Goal: Navigation & Orientation: Find specific page/section

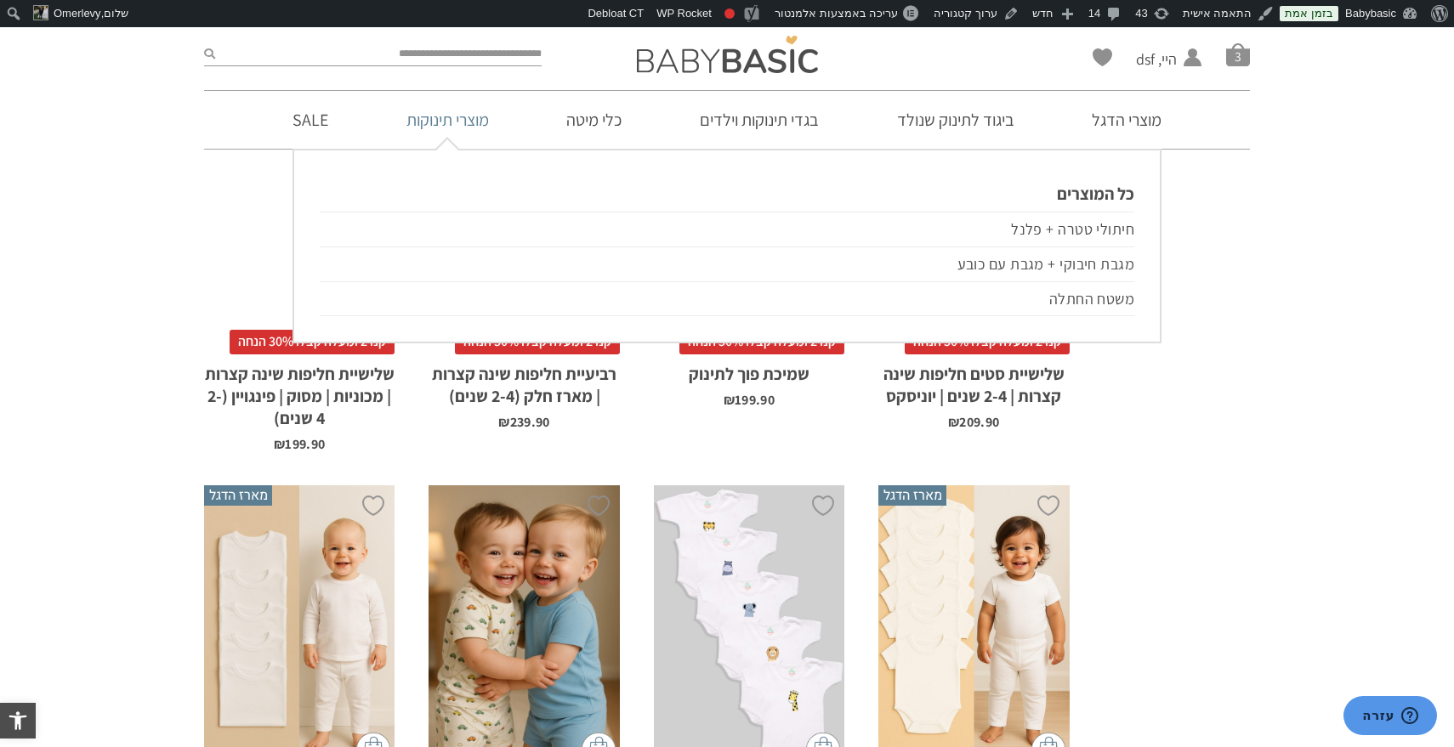
scroll to position [2219, 0]
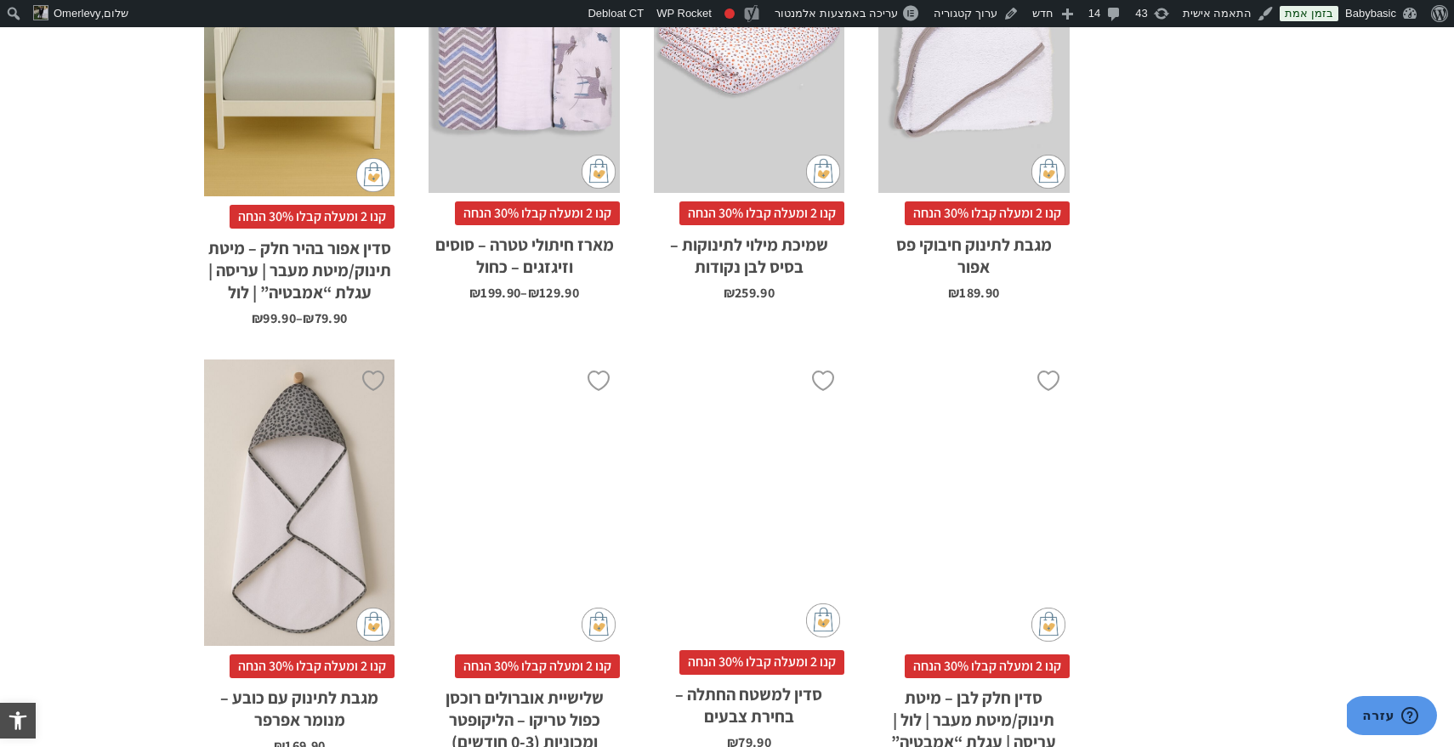
scroll to position [4285, 0]
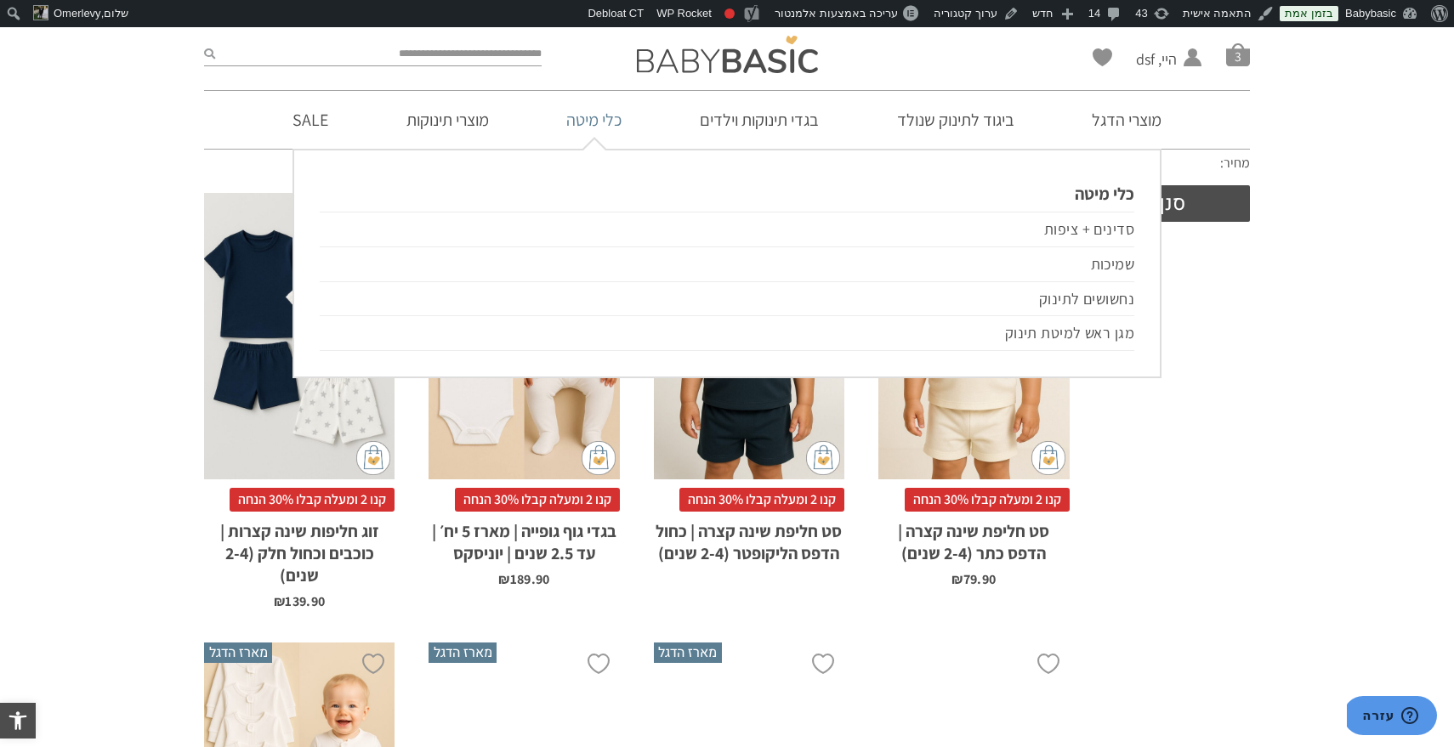
scroll to position [645, 0]
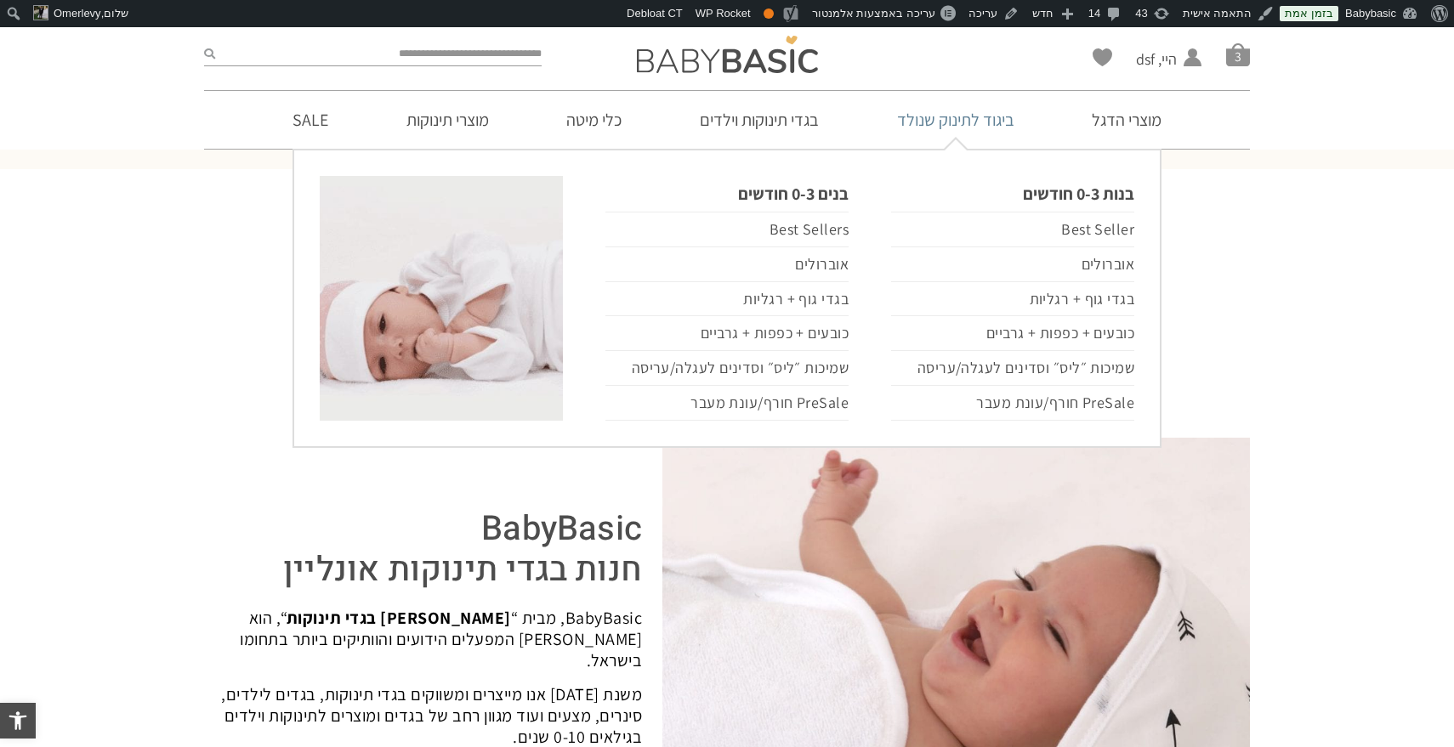
click at [980, 108] on link "ביגוד לתינוק שנולד" at bounding box center [955, 120] width 168 height 58
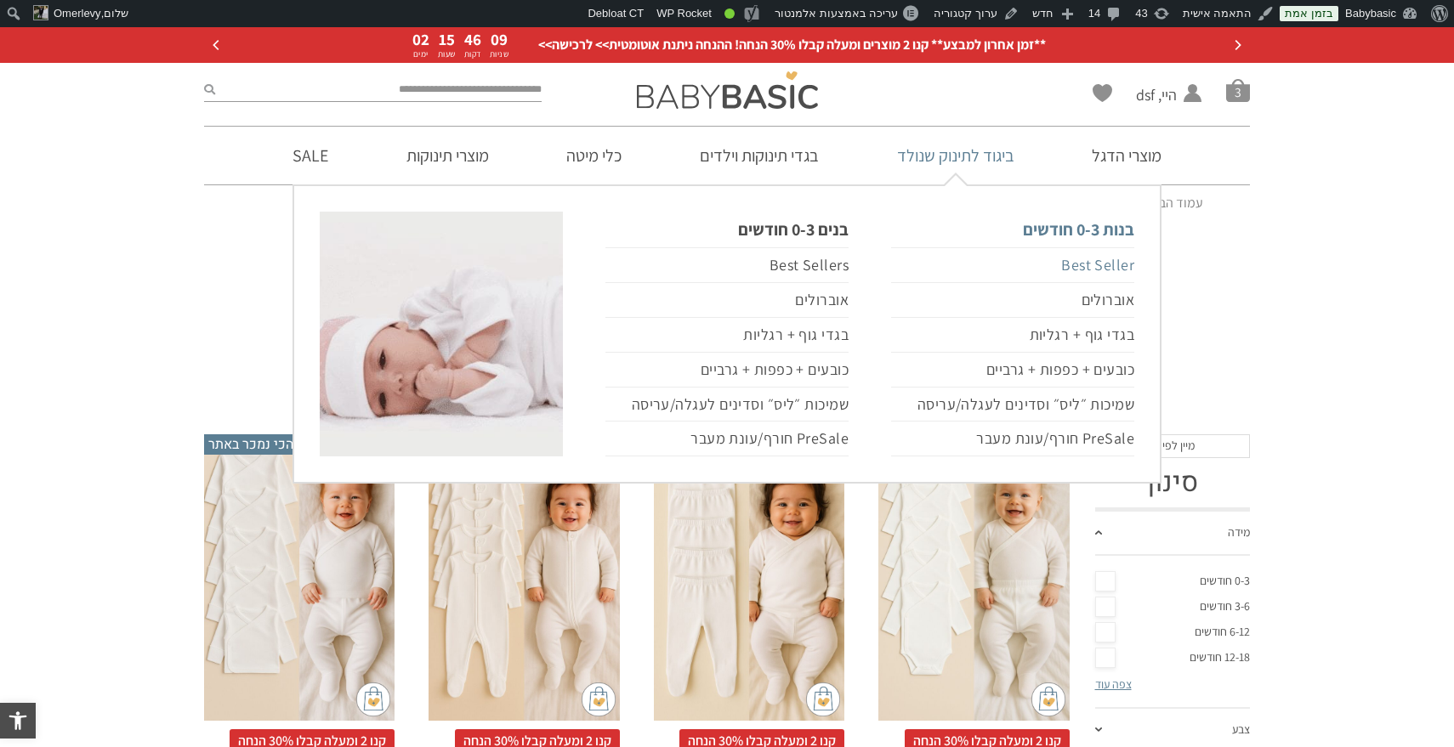
click at [1080, 264] on link "Best Seller" at bounding box center [1012, 265] width 243 height 36
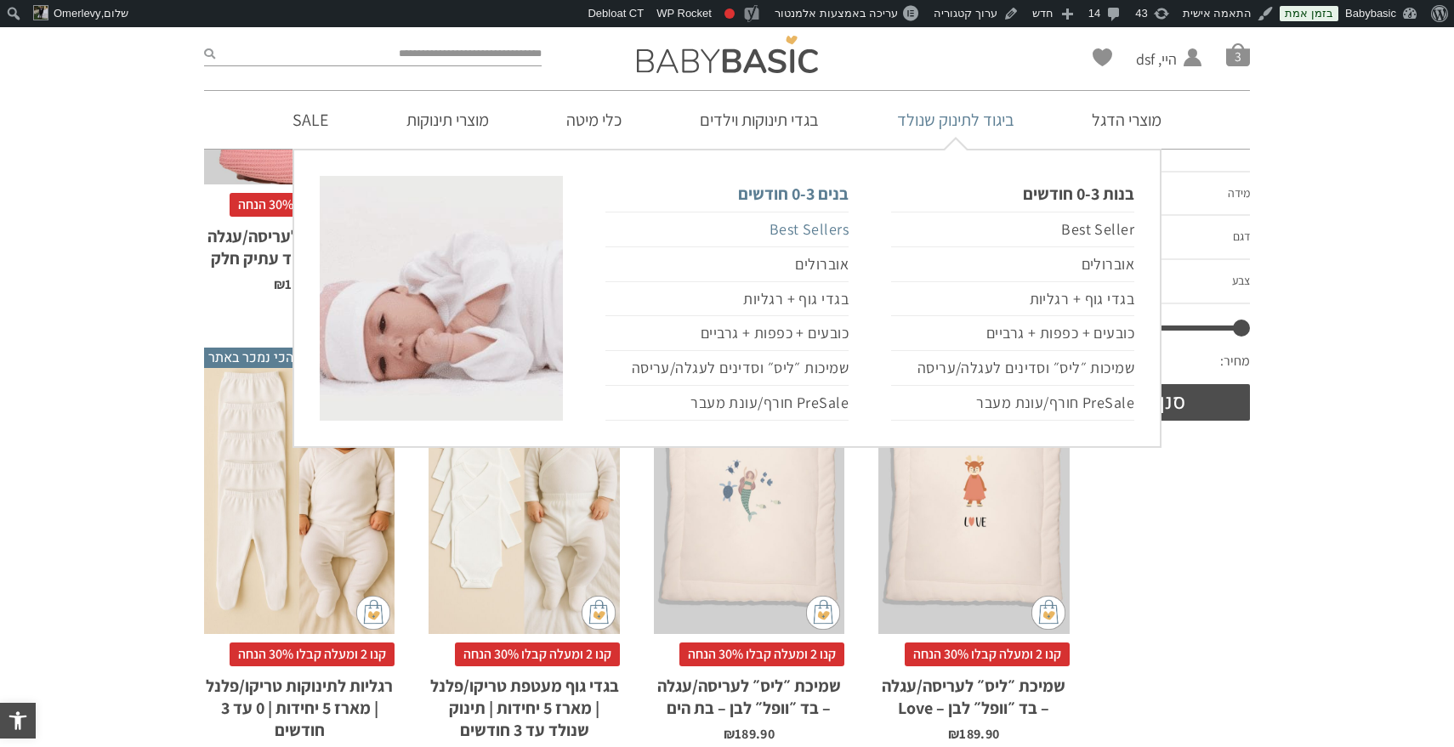
click at [821, 226] on link "Best Sellers" at bounding box center [726, 230] width 243 height 36
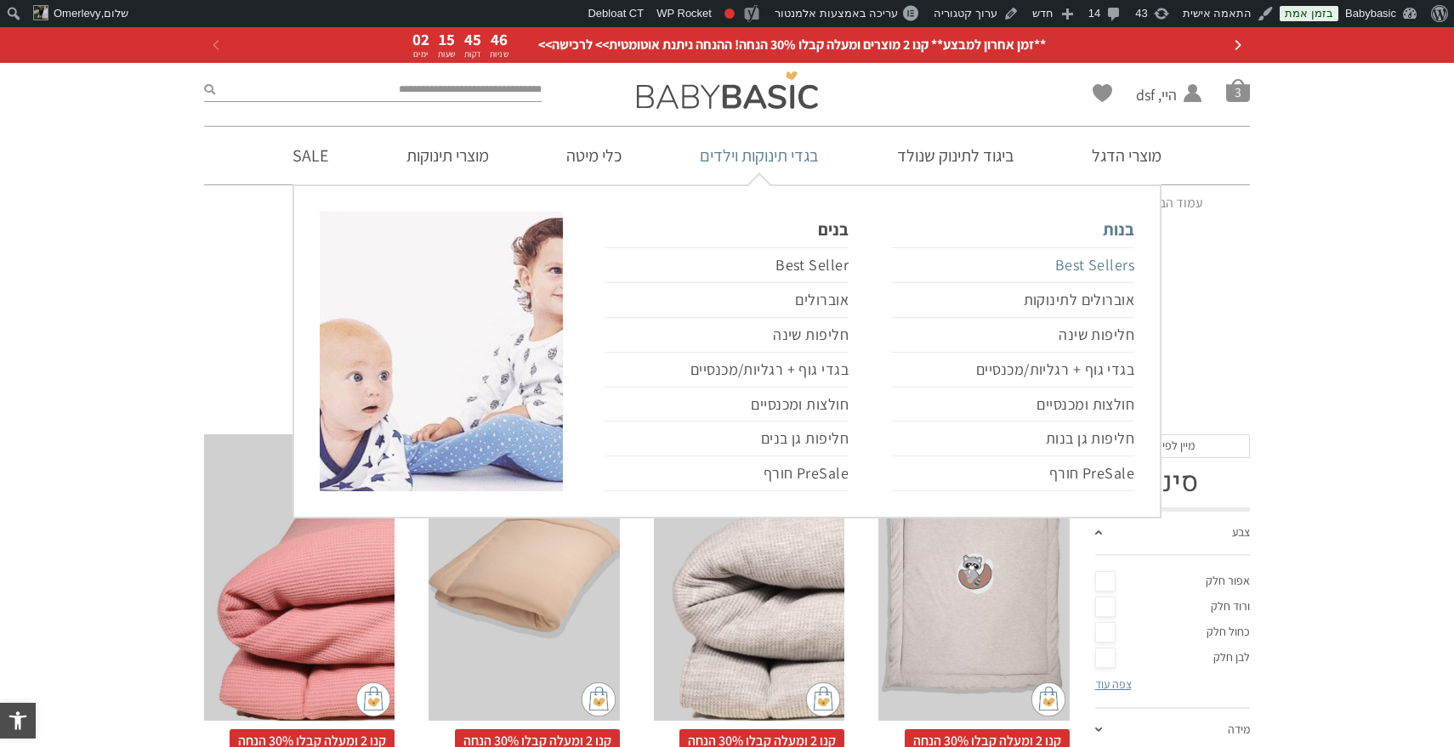
click at [1080, 260] on link "Best Sellers" at bounding box center [1012, 265] width 243 height 36
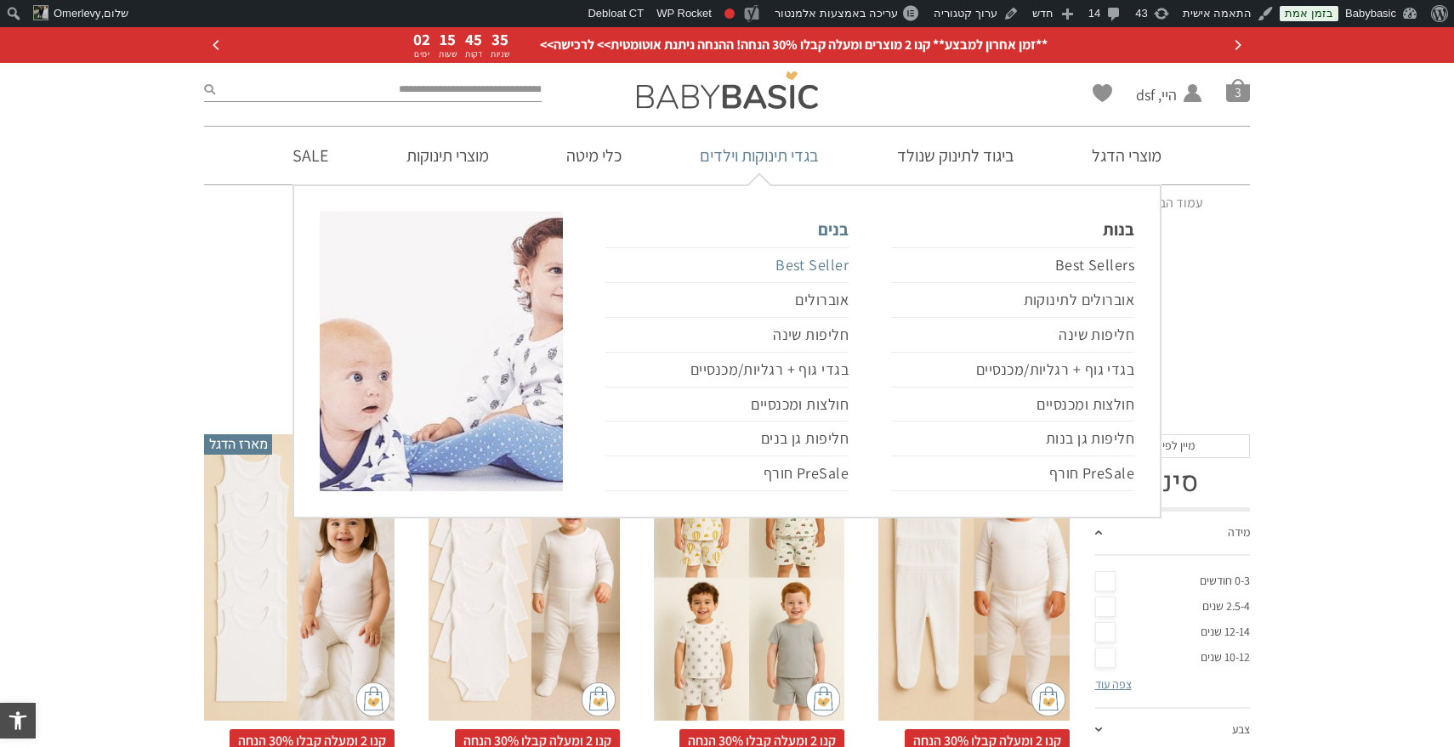
click at [809, 264] on link "Best Seller" at bounding box center [726, 265] width 243 height 36
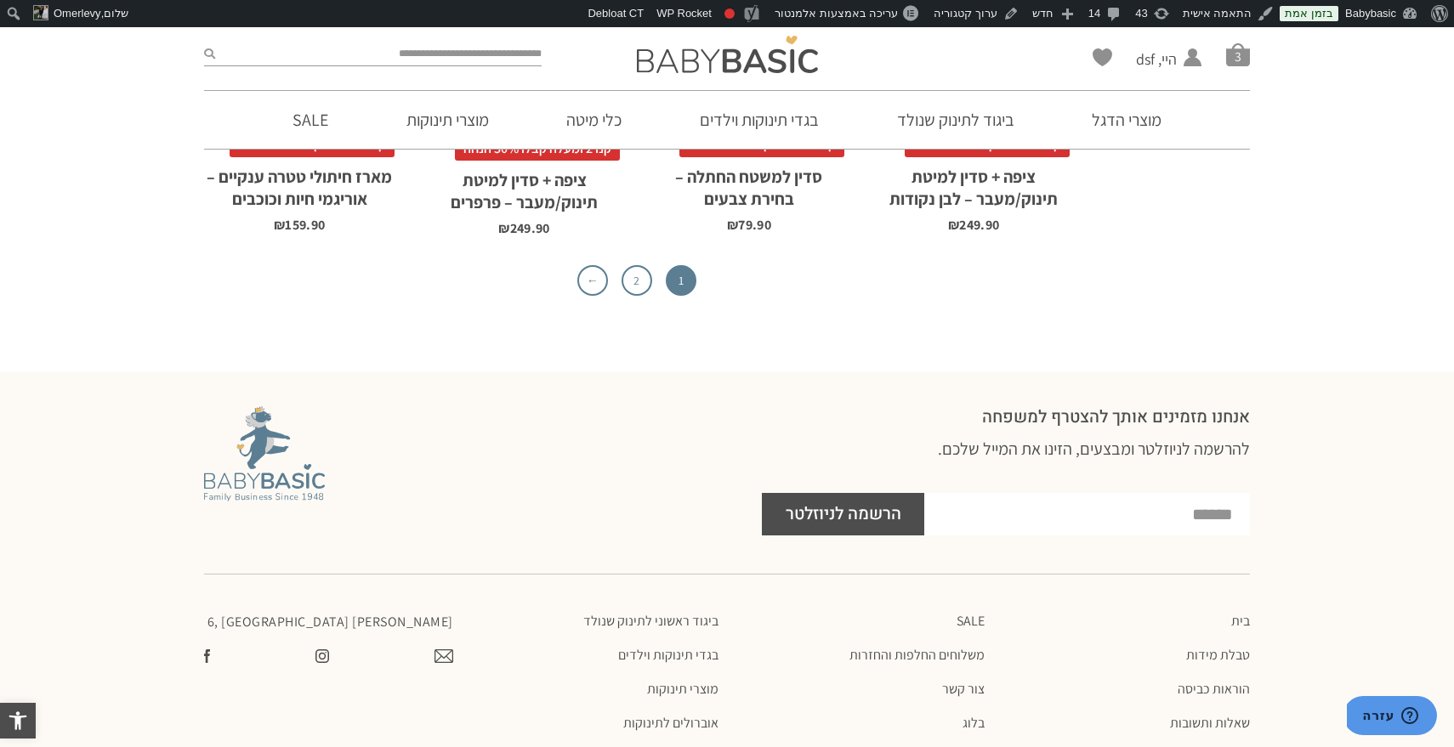
scroll to position [5540, 0]
click at [632, 289] on link "2" at bounding box center [637, 279] width 31 height 31
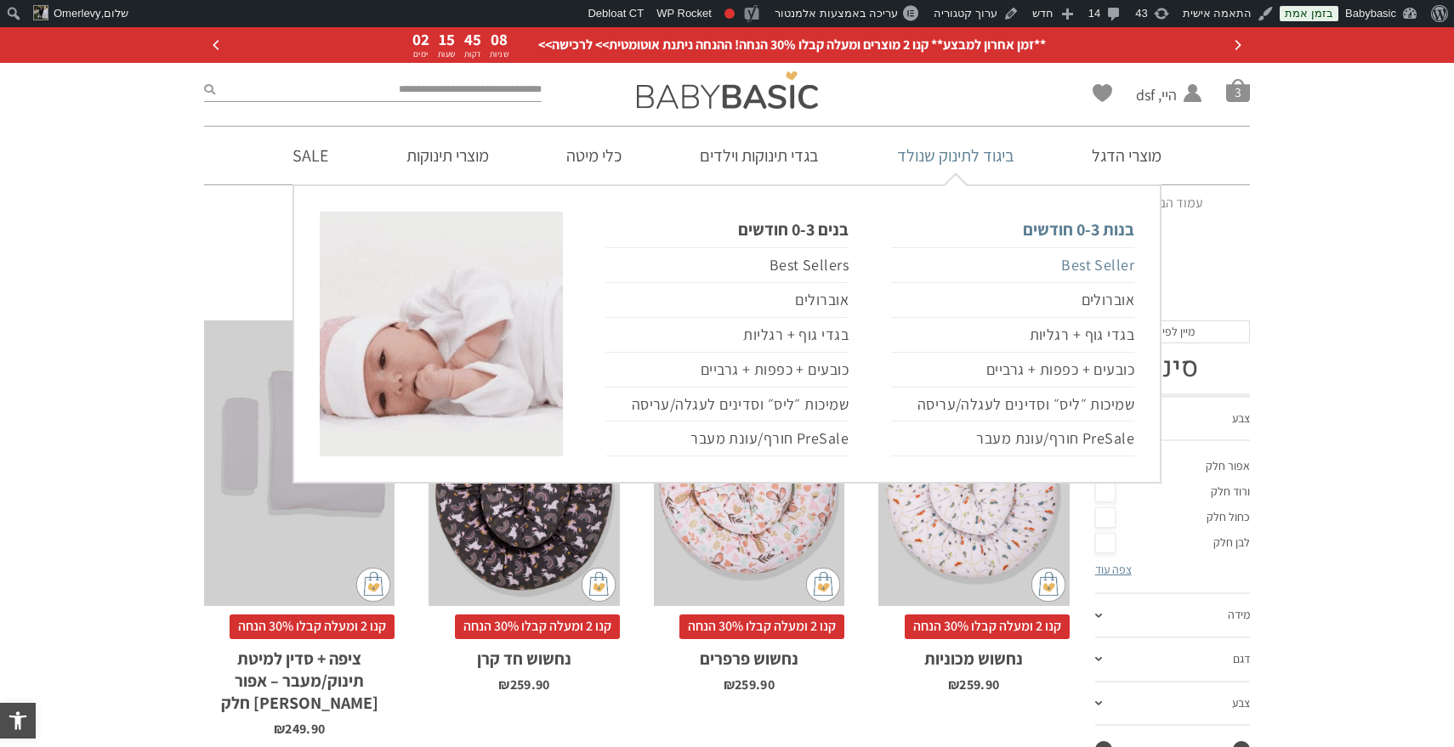
click at [1072, 258] on link "Best Seller" at bounding box center [1012, 265] width 243 height 36
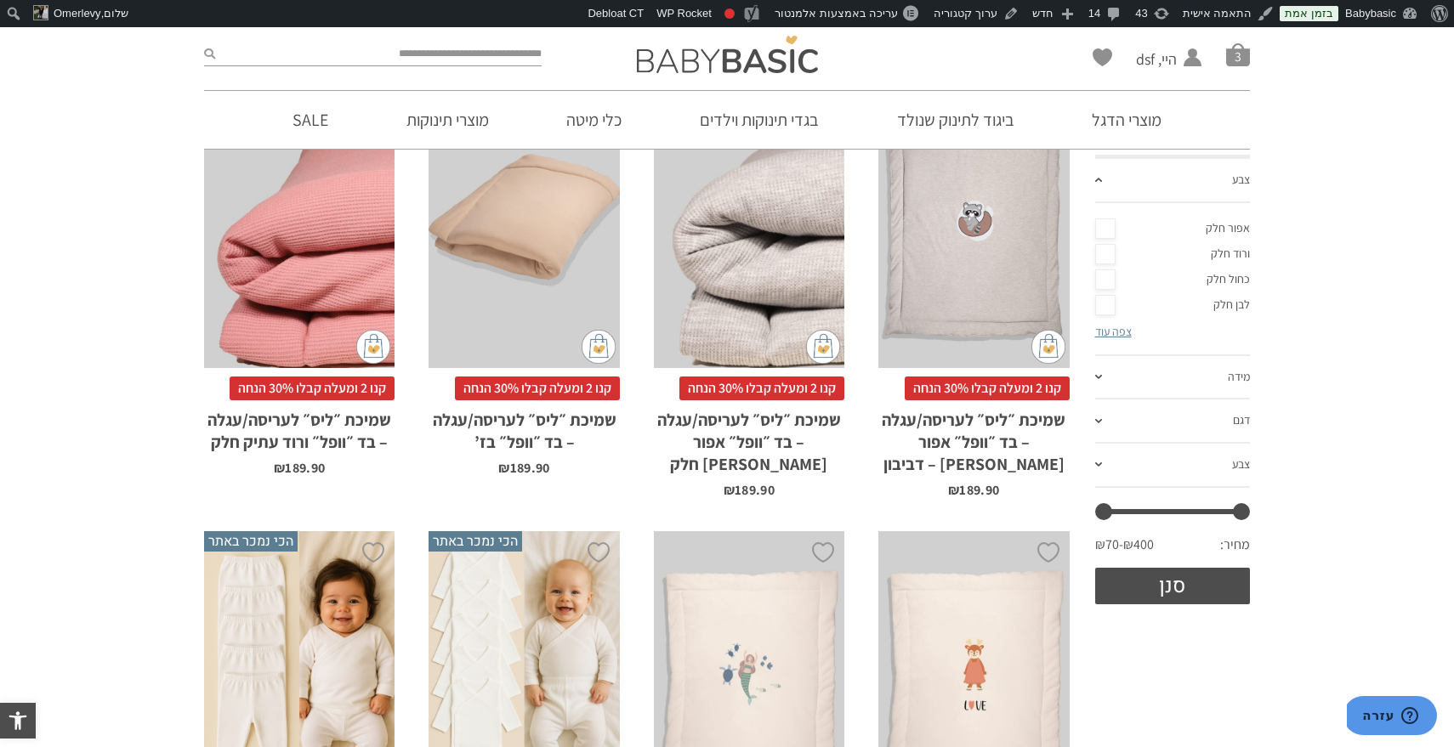
scroll to position [351, 0]
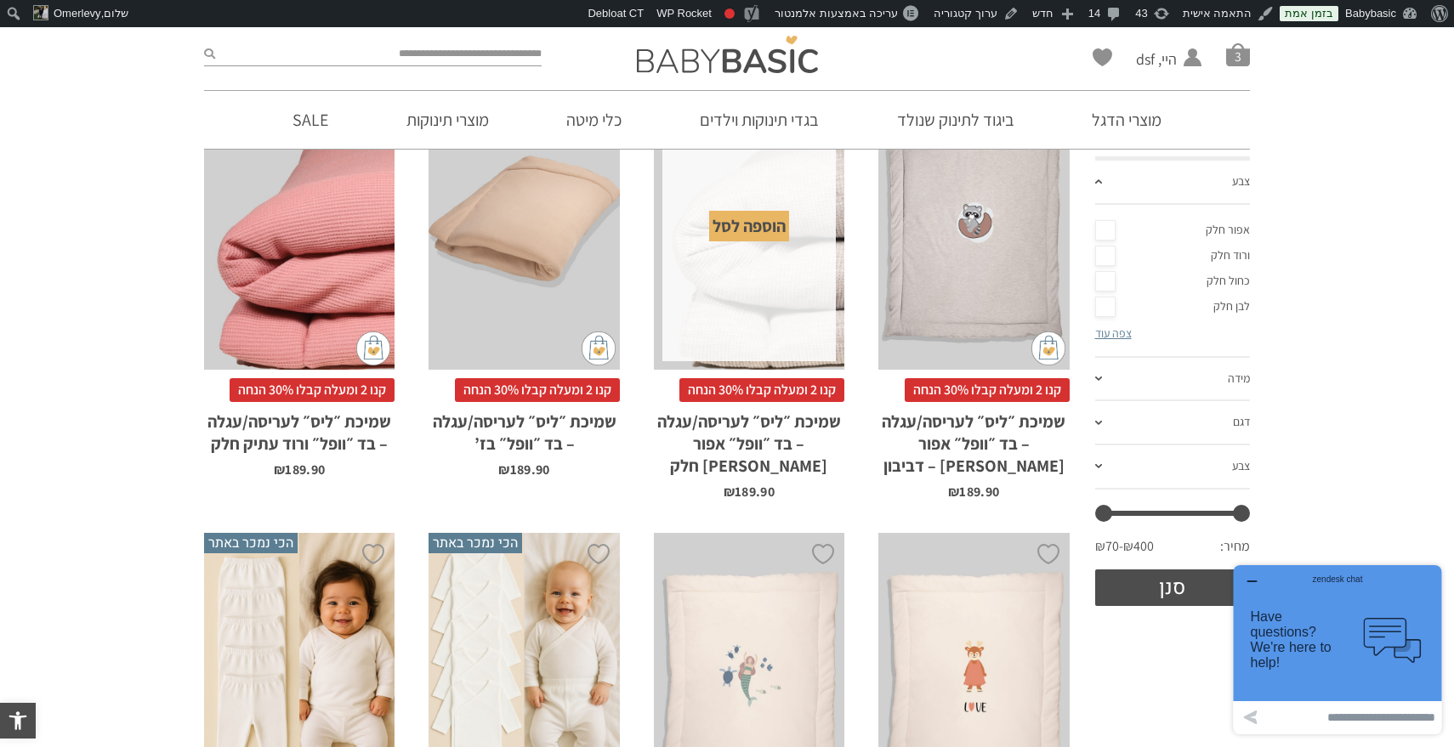
click at [1256, 583] on div "zendesk chat" at bounding box center [1337, 576] width 167 height 17
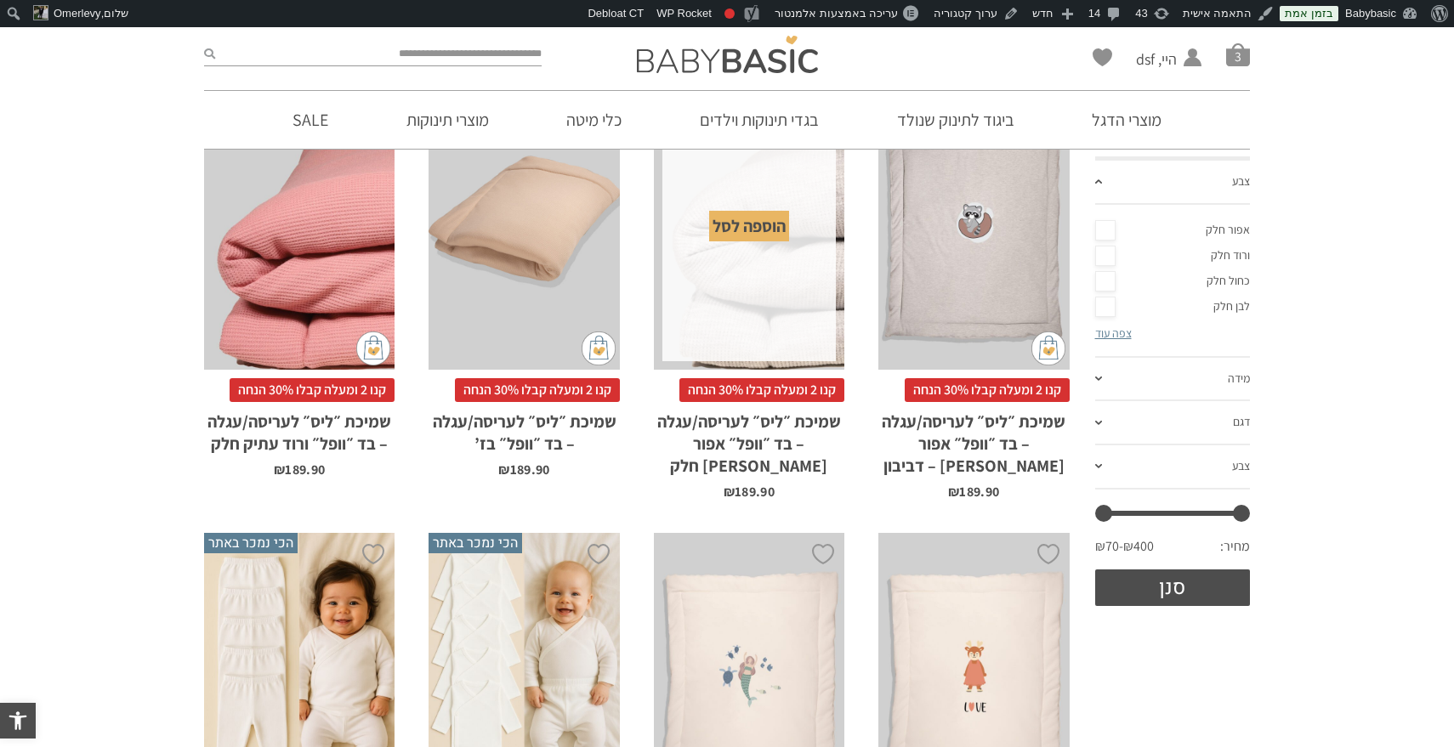
scroll to position [0, 0]
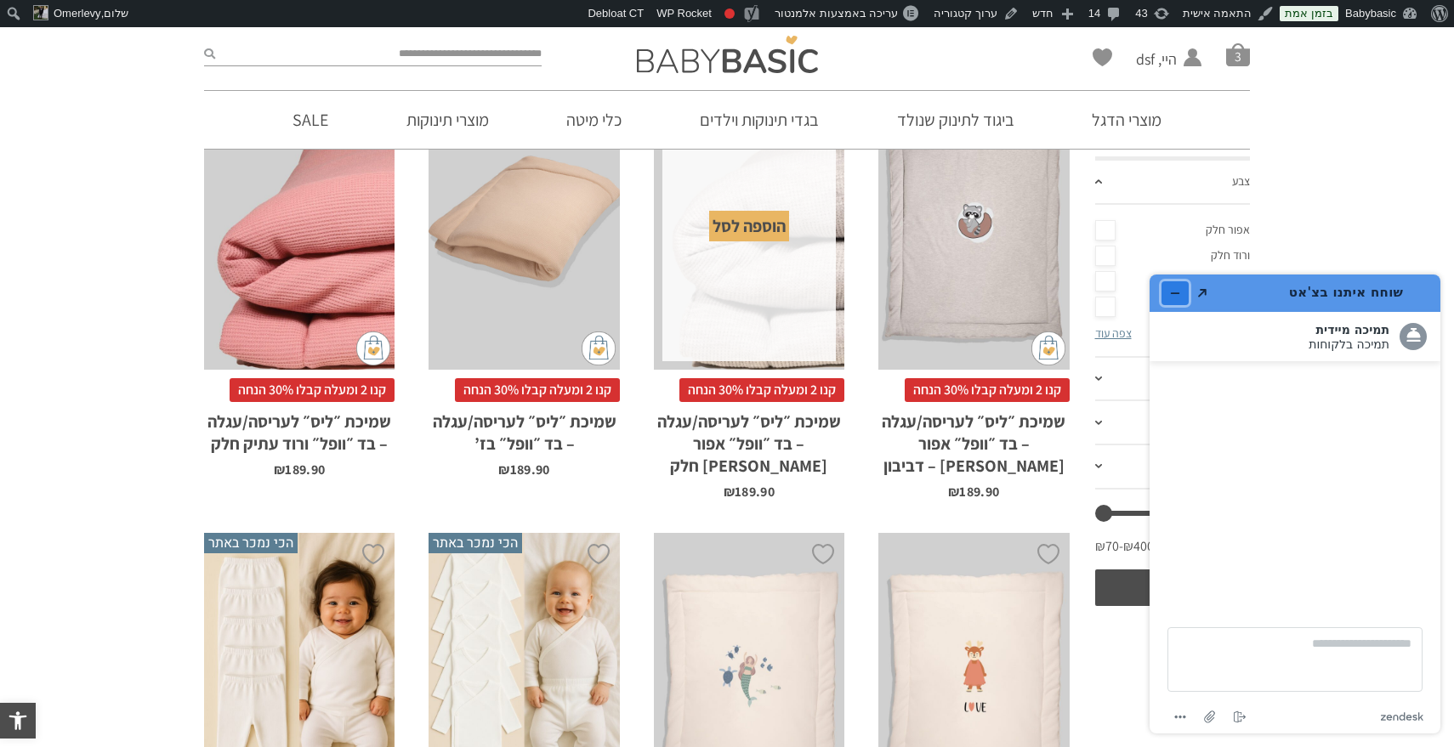
click at [1169, 288] on icon "מזער את היישומון" at bounding box center [1175, 293] width 12 height 12
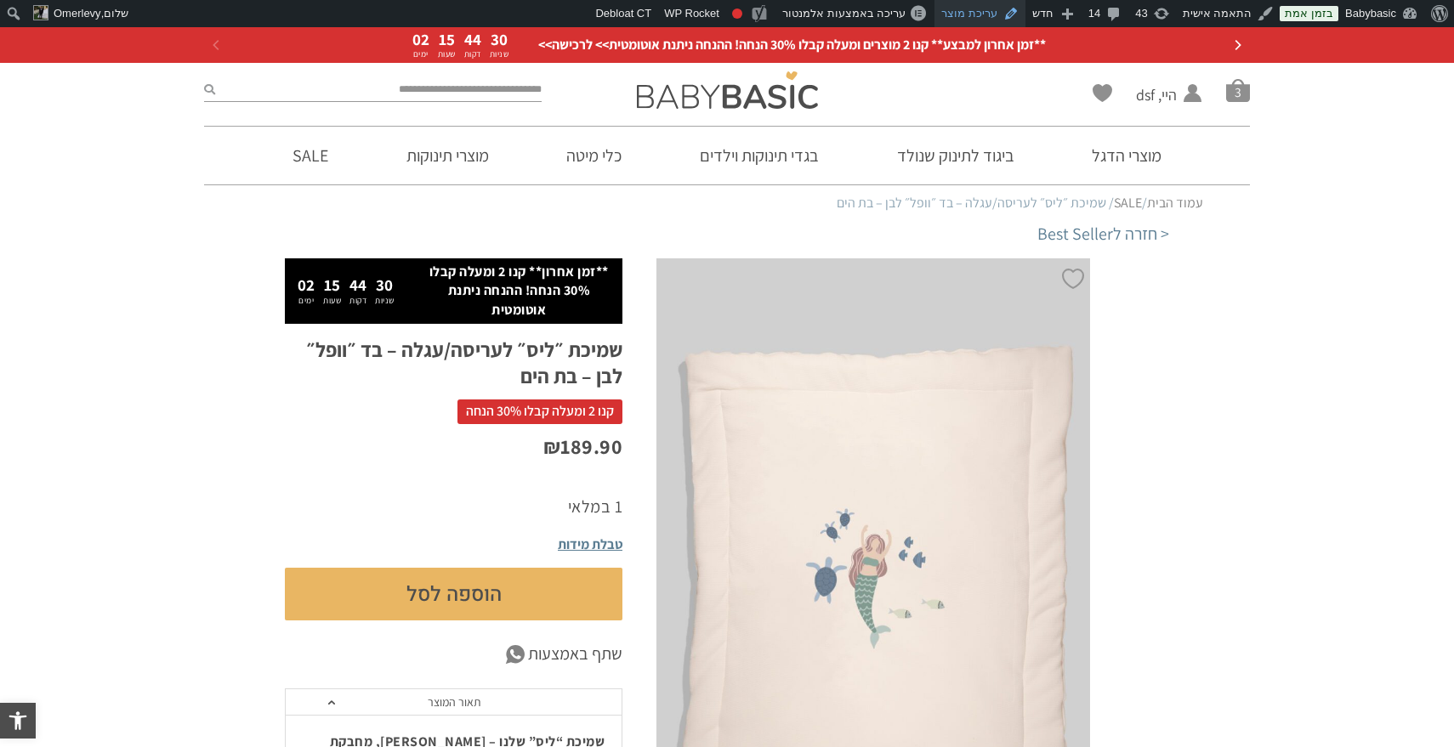
click at [1005, 8] on link "עריכת מוצר" at bounding box center [979, 13] width 91 height 27
click at [980, 18] on link "עריכת מוצר" at bounding box center [979, 13] width 91 height 27
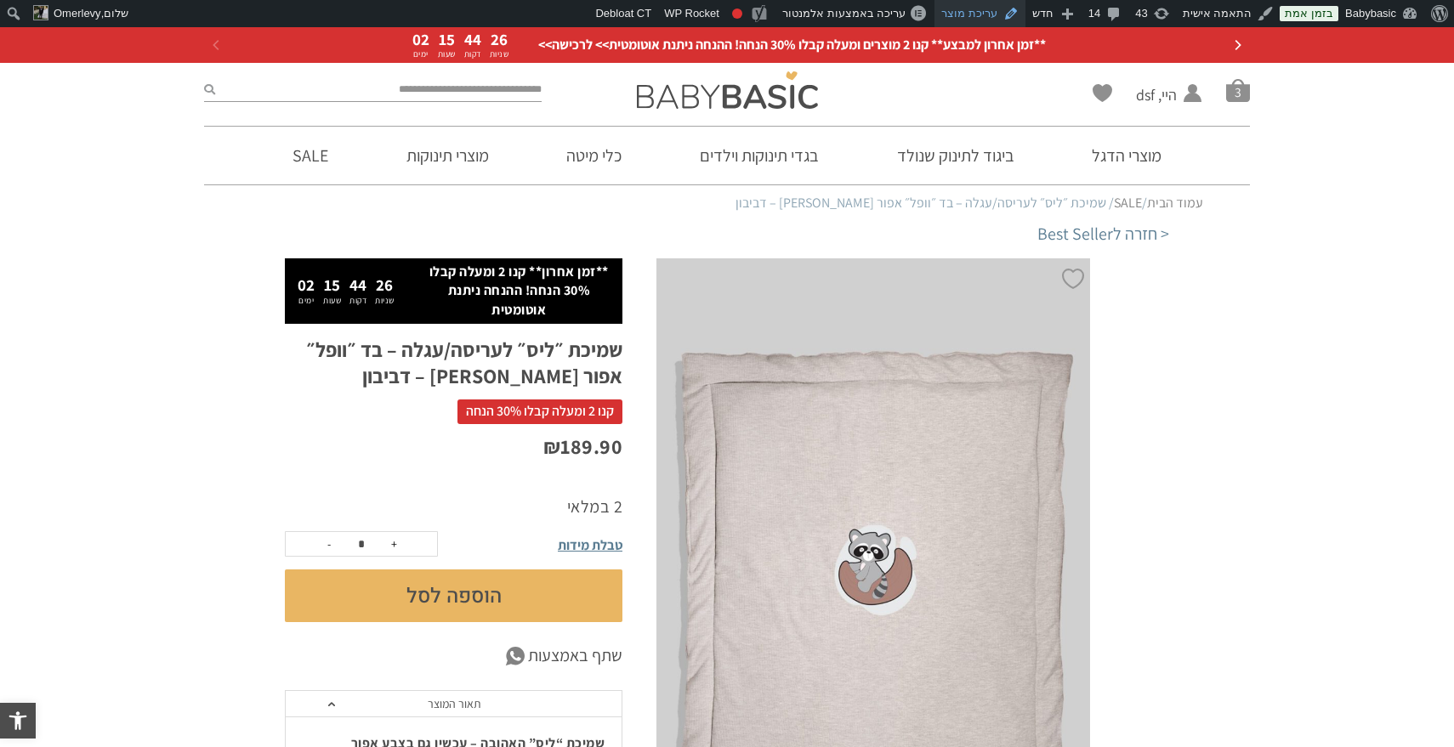
click at [985, 12] on link "עריכת מוצר" at bounding box center [979, 13] width 91 height 27
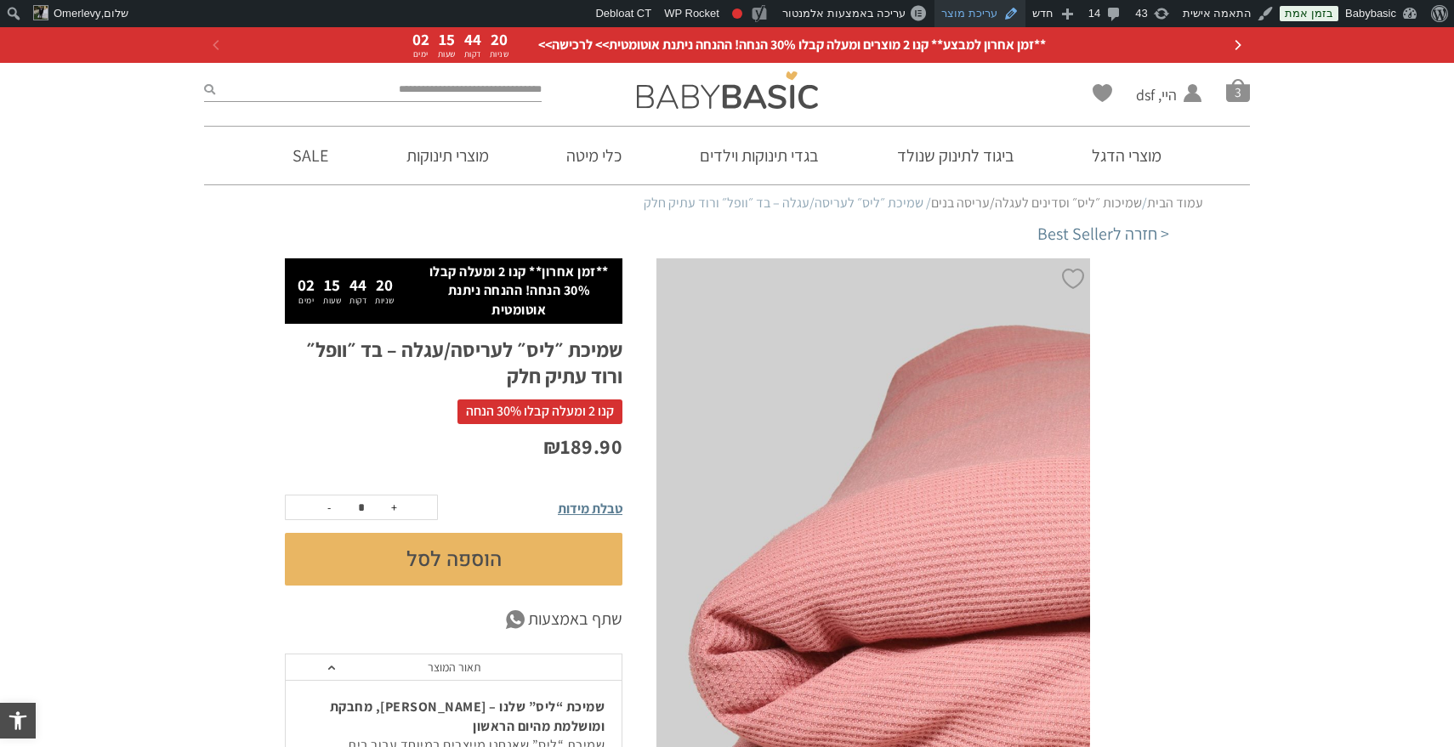
click at [968, 13] on link "עריכת מוצר" at bounding box center [979, 13] width 91 height 27
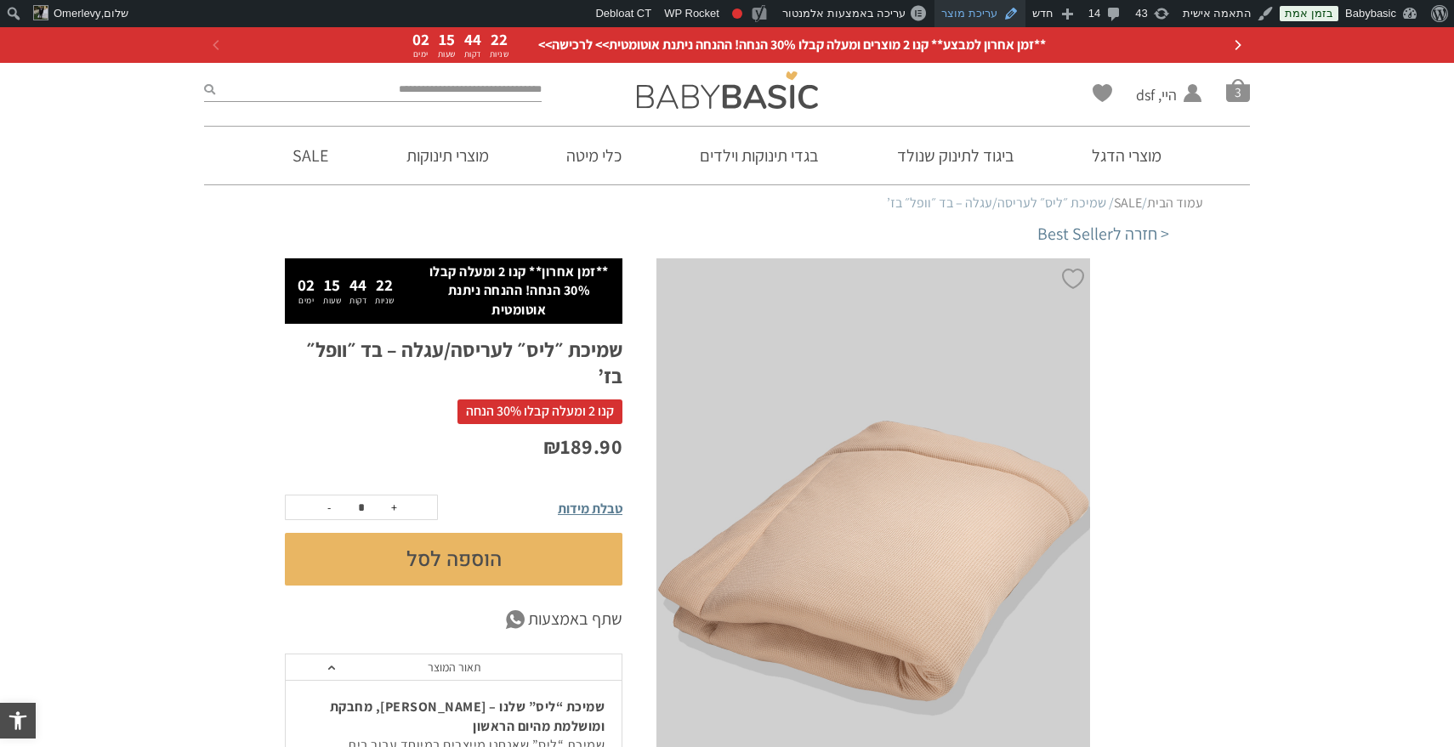
click at [985, 20] on link "עריכת מוצר" at bounding box center [979, 13] width 91 height 27
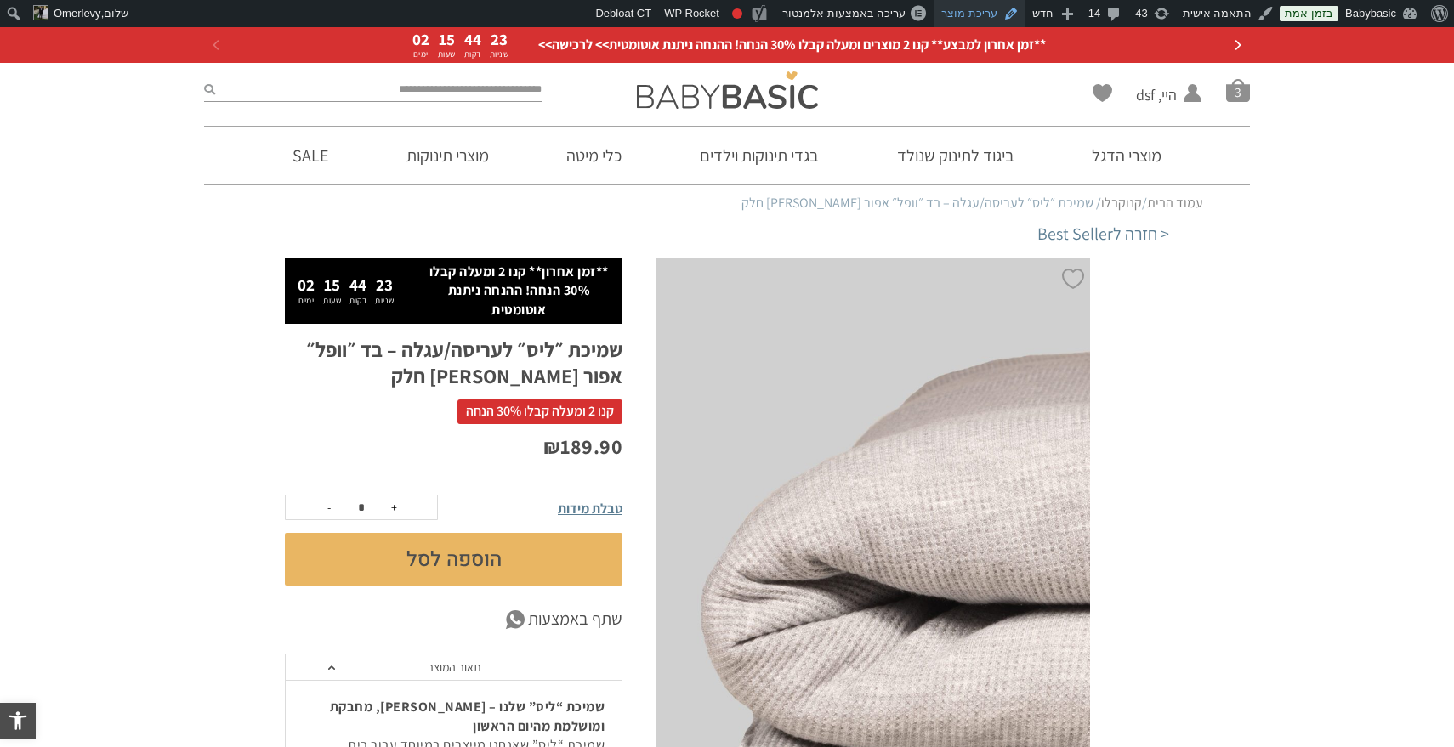
click at [993, 9] on link "עריכת מוצר" at bounding box center [979, 13] width 91 height 27
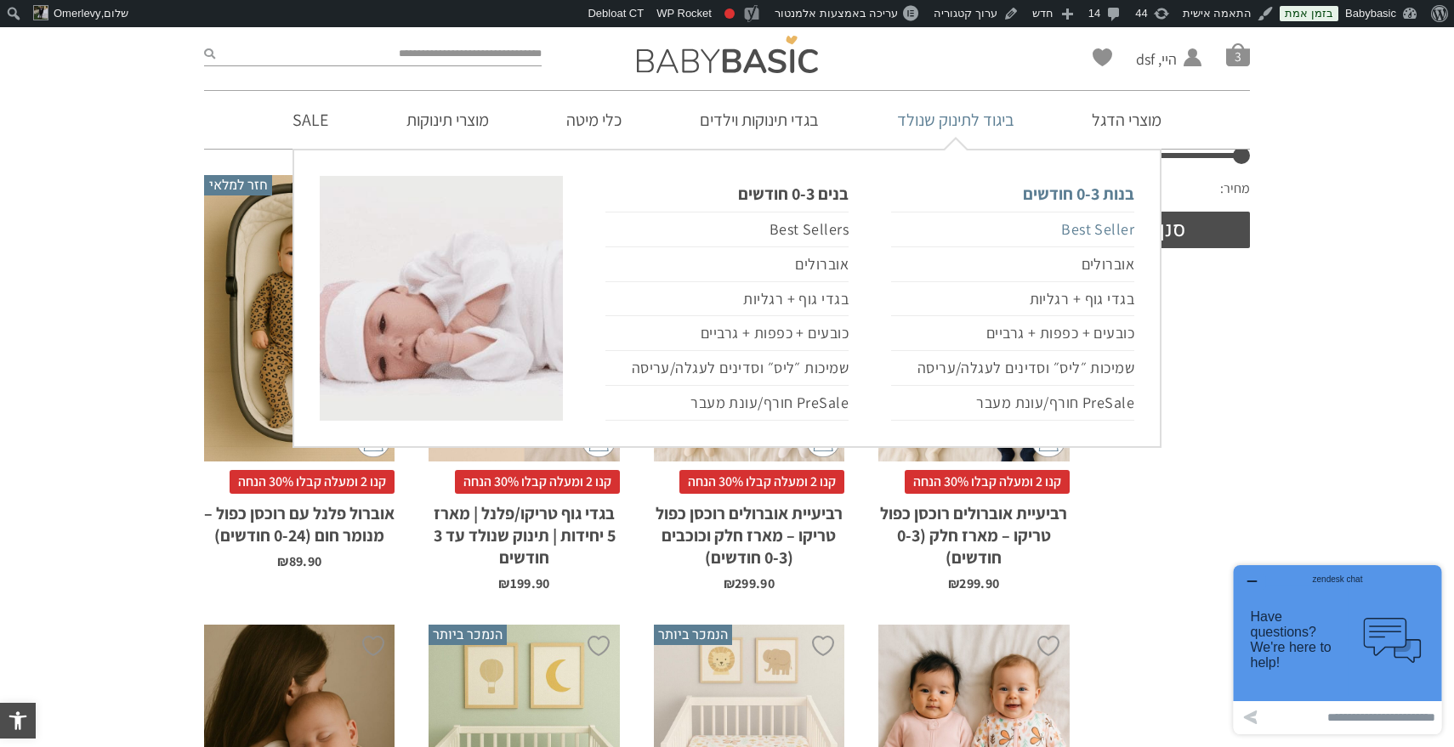
click at [1082, 225] on link "Best Seller" at bounding box center [1012, 230] width 243 height 36
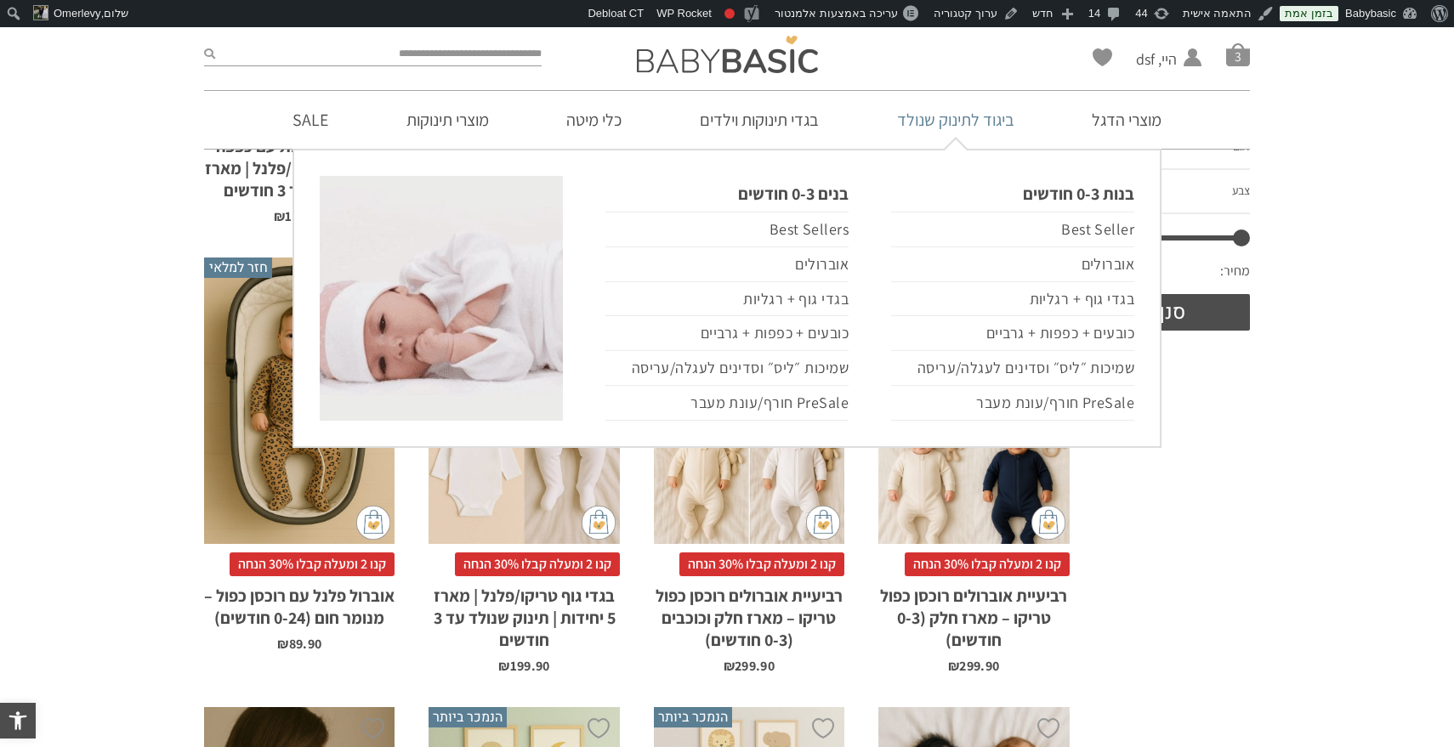
scroll to position [463, 0]
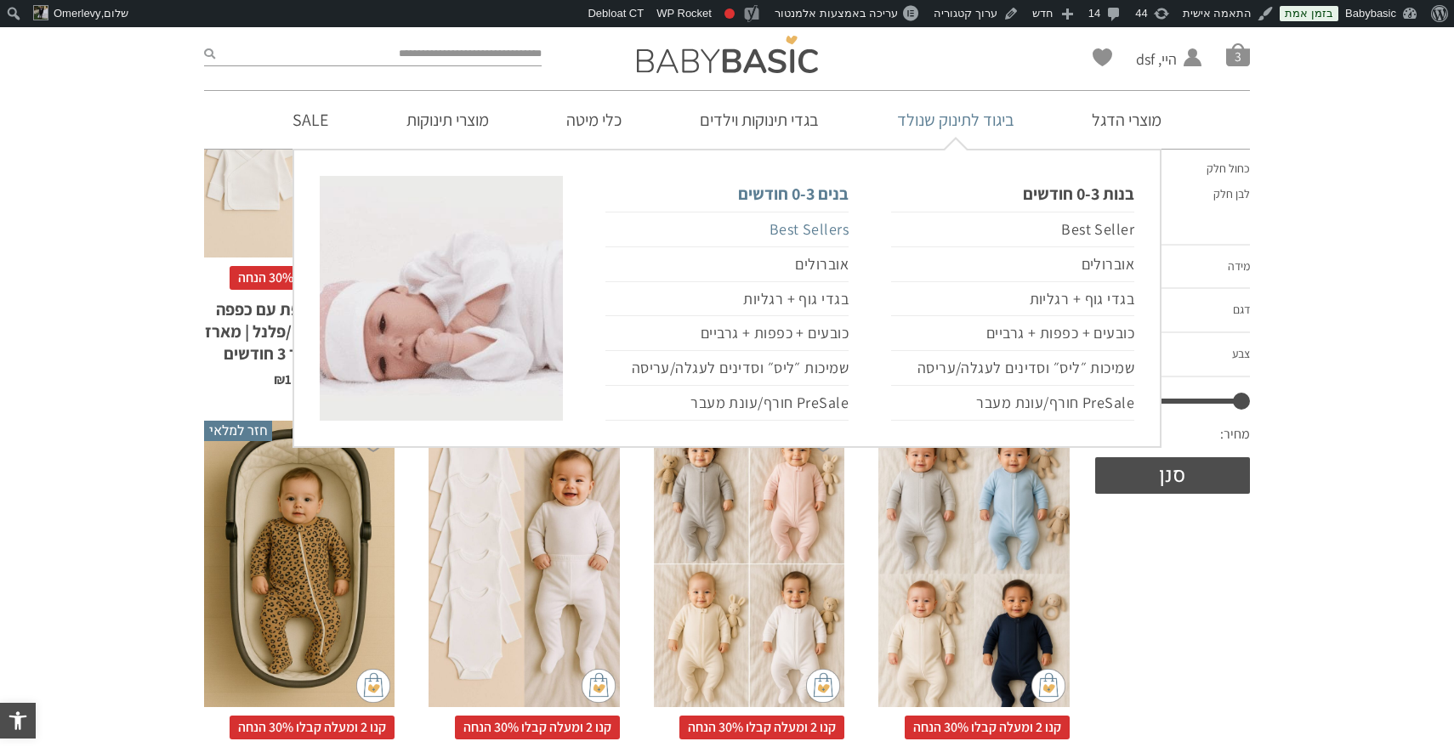
click at [837, 228] on link "Best Sellers" at bounding box center [726, 230] width 243 height 36
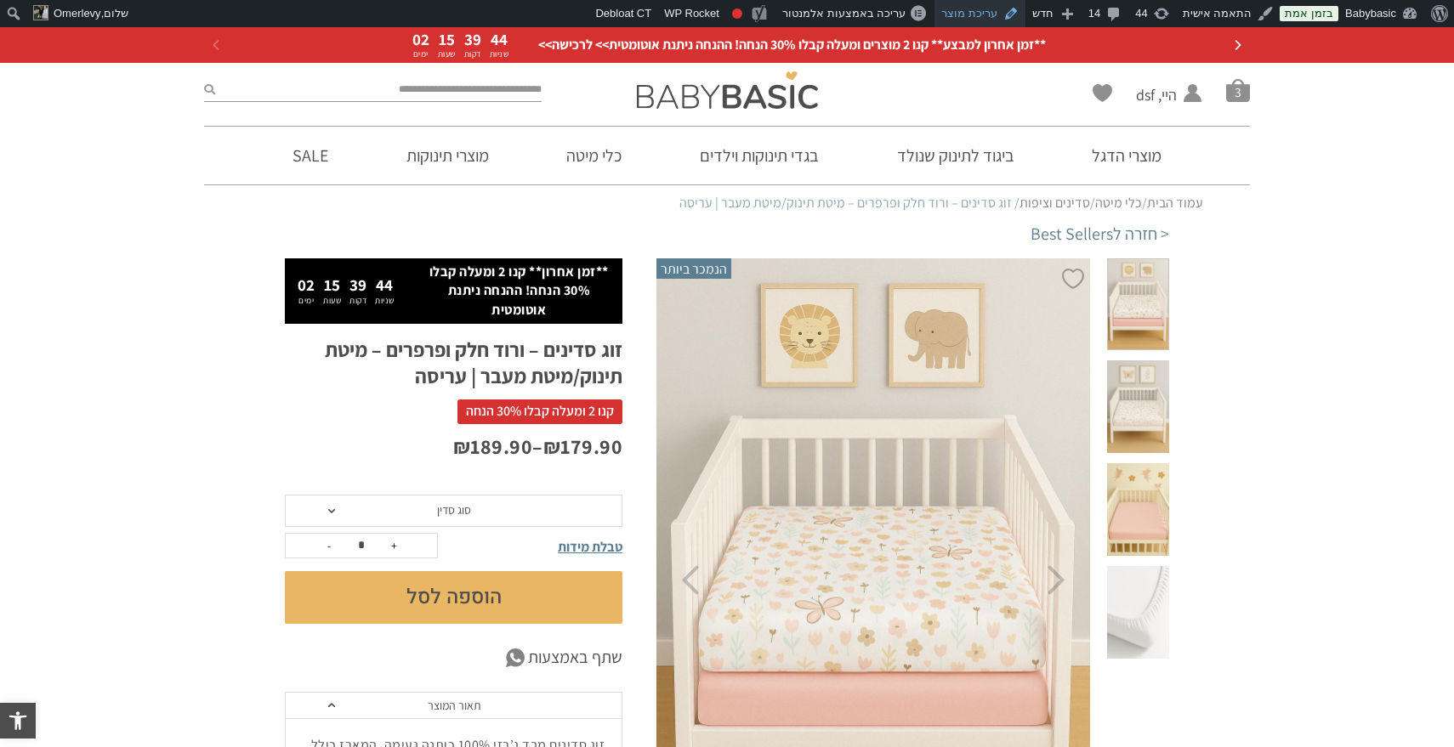
click at [990, 23] on link "עריכת מוצר" at bounding box center [979, 13] width 91 height 27
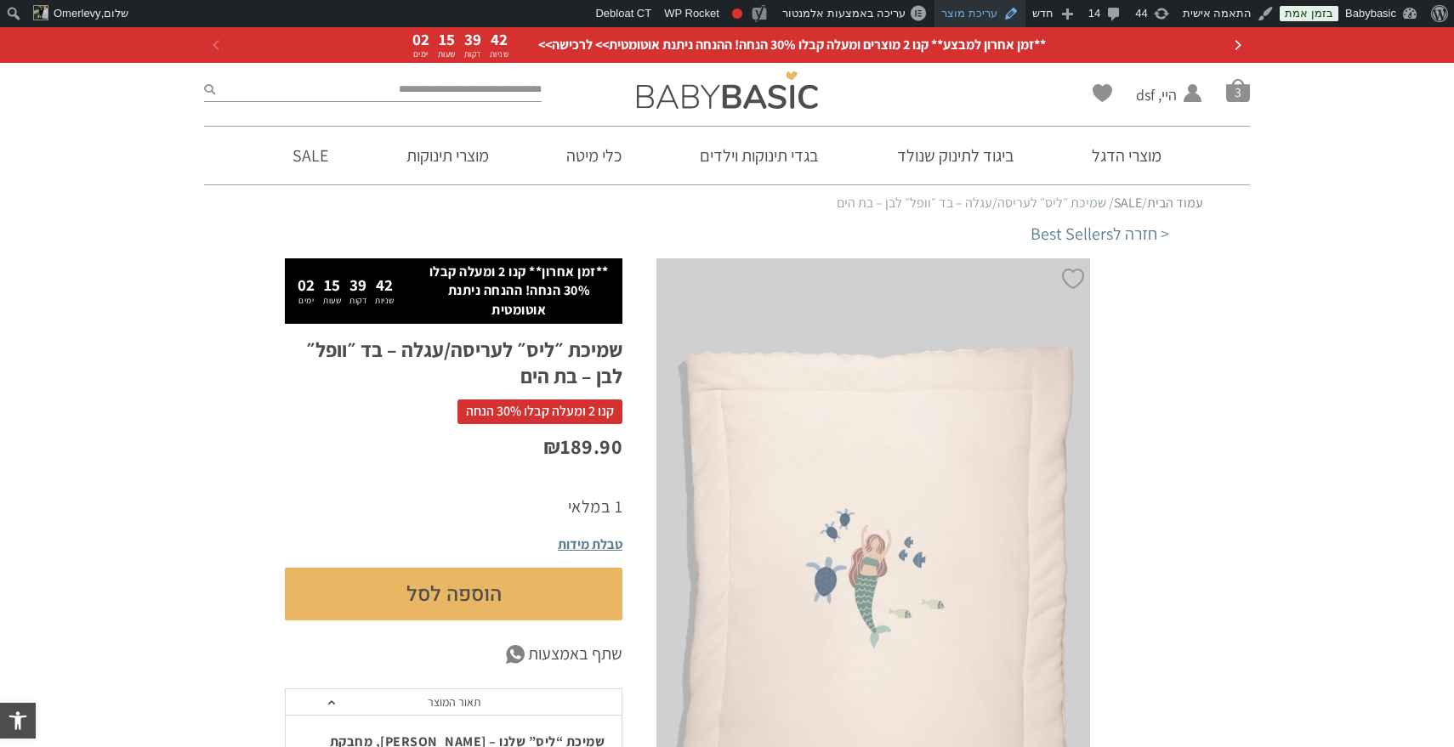
click at [985, 20] on link "עריכת מוצר" at bounding box center [979, 13] width 91 height 27
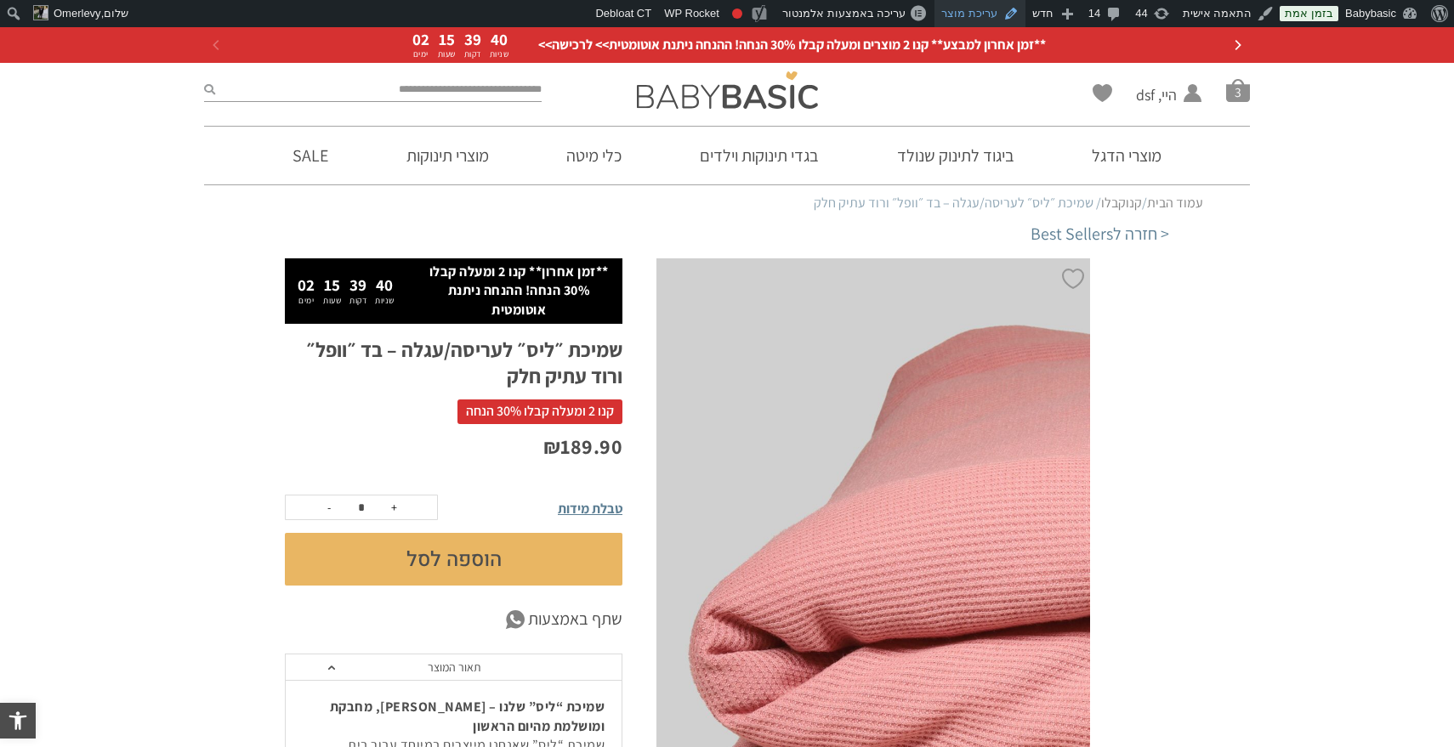
click at [997, 20] on link "עריכת מוצר" at bounding box center [979, 13] width 91 height 27
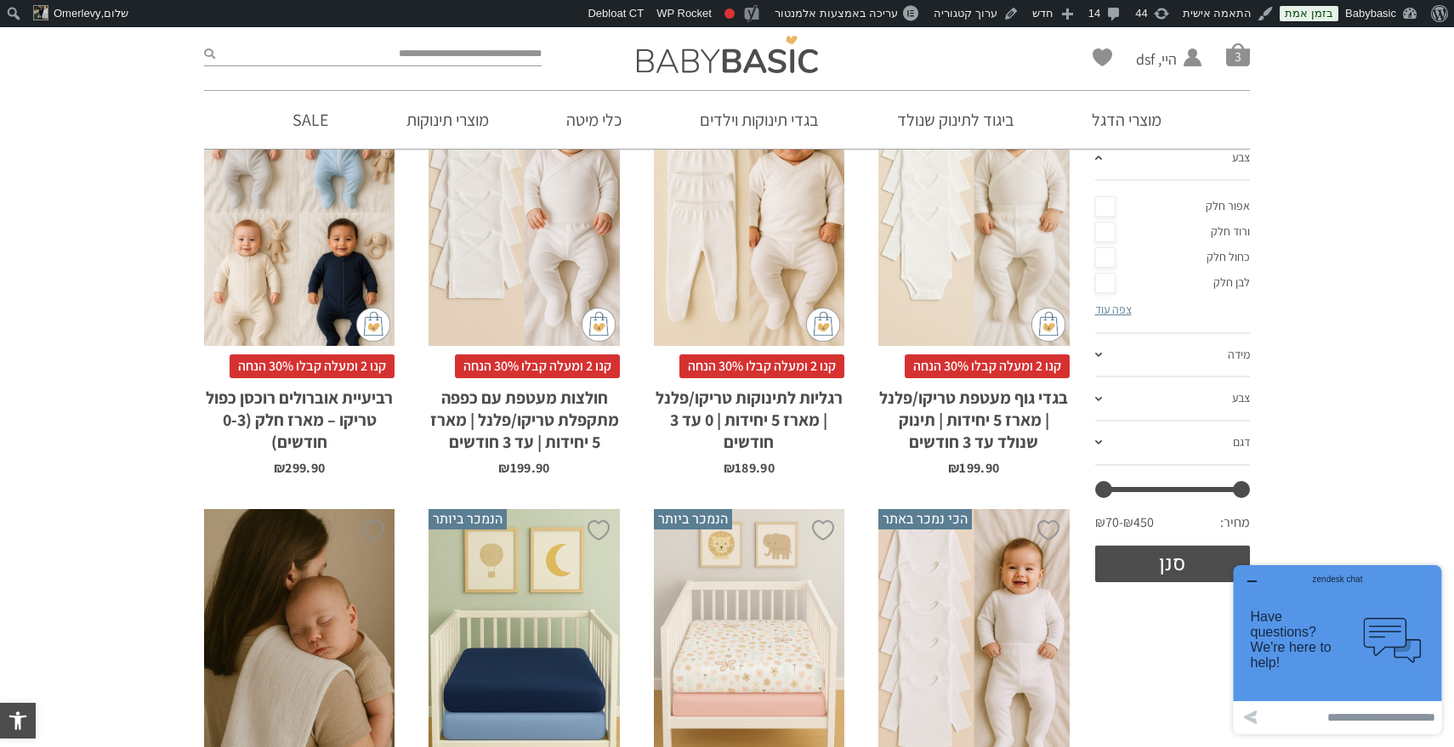
scroll to position [376, 0]
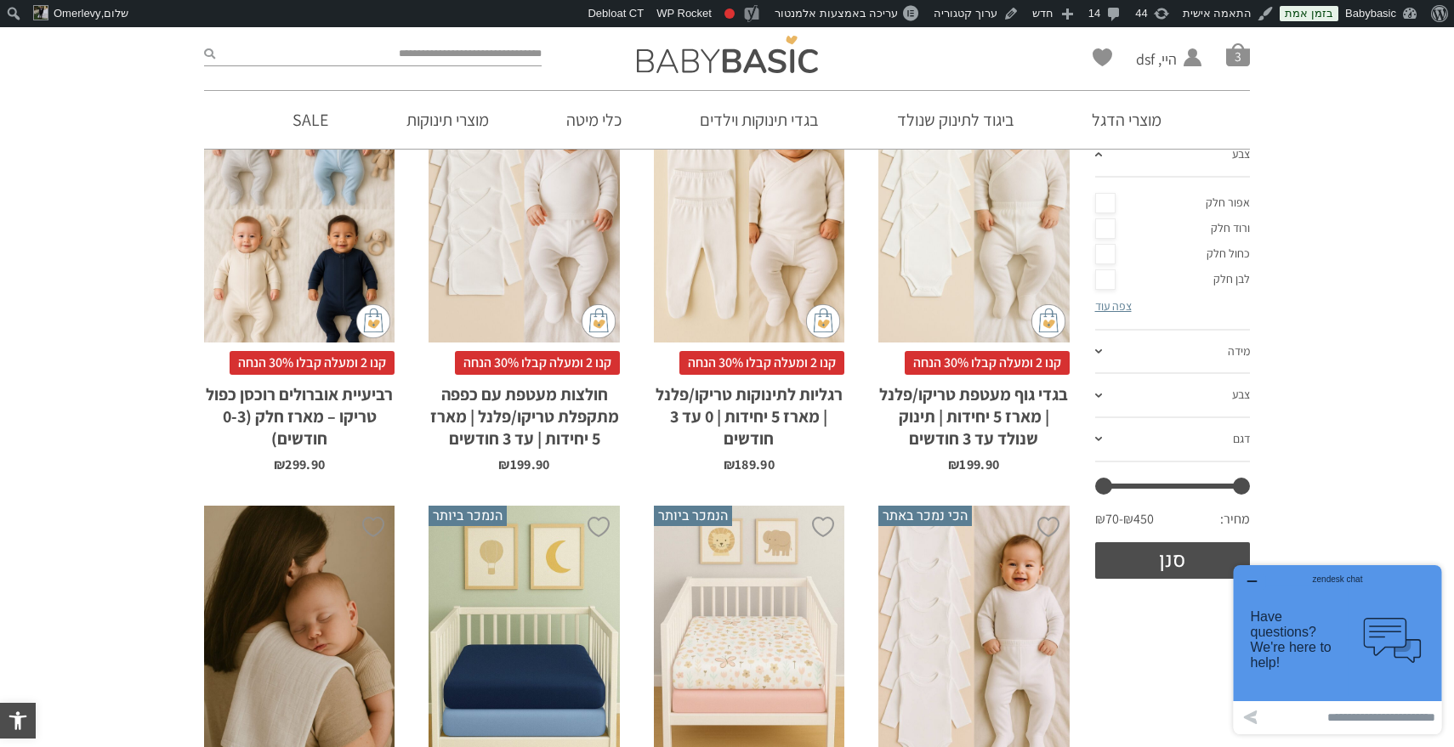
scroll to position [461, 0]
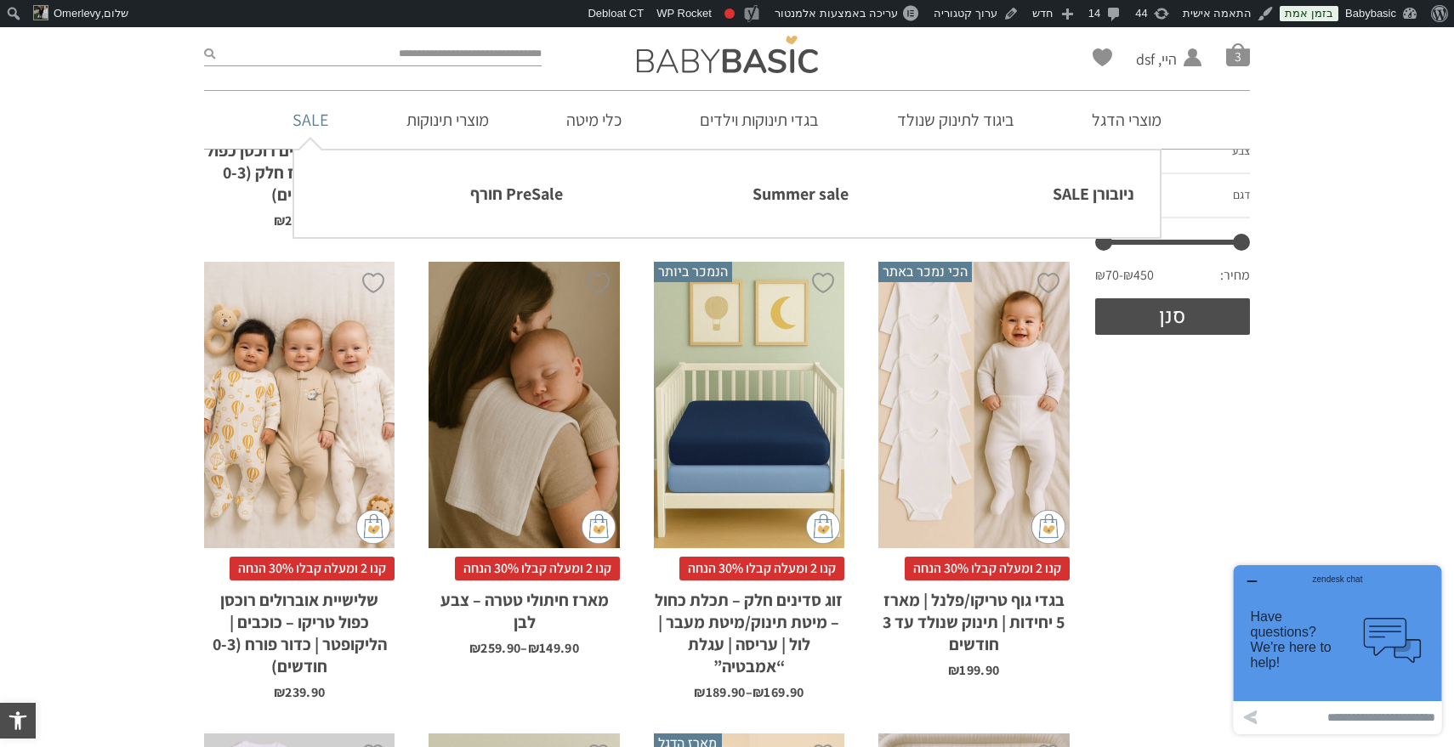
scroll to position [665, 0]
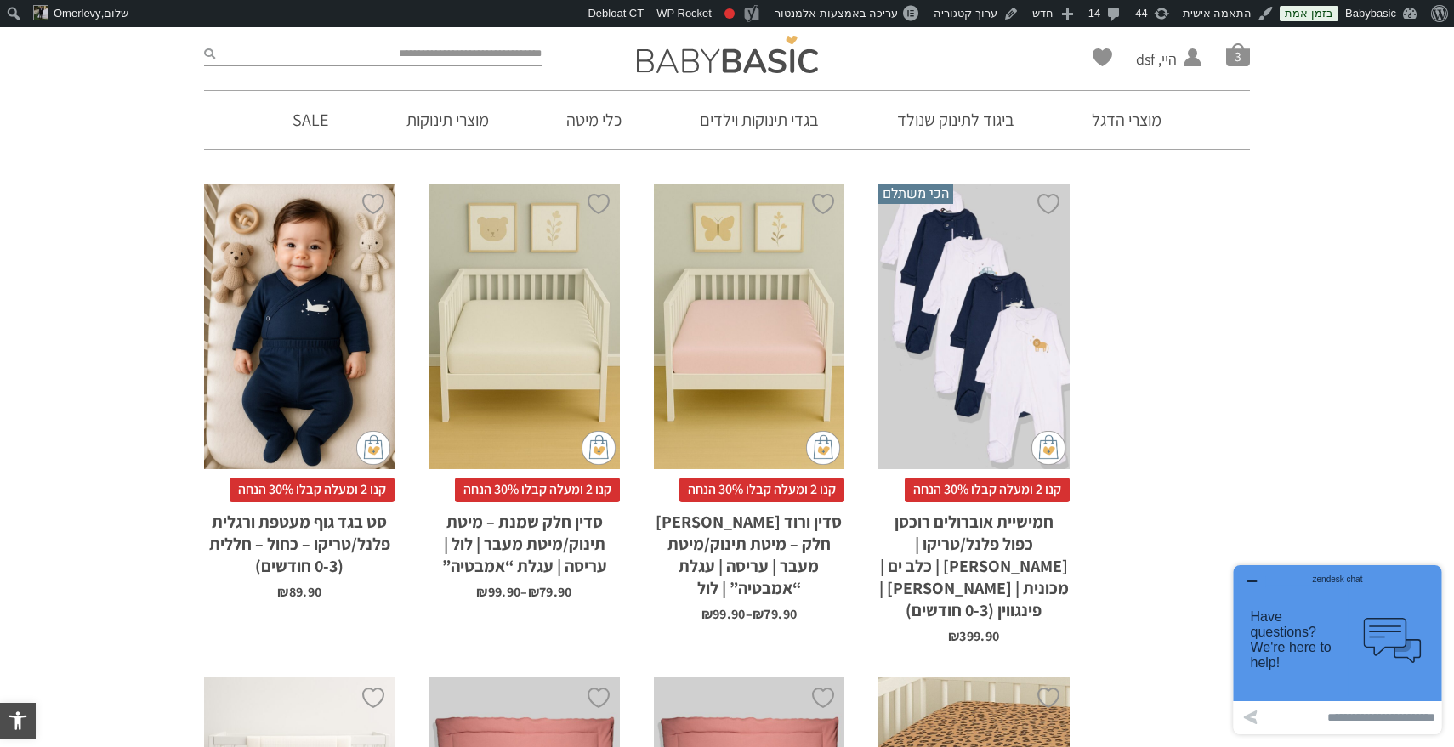
scroll to position [3034, 0]
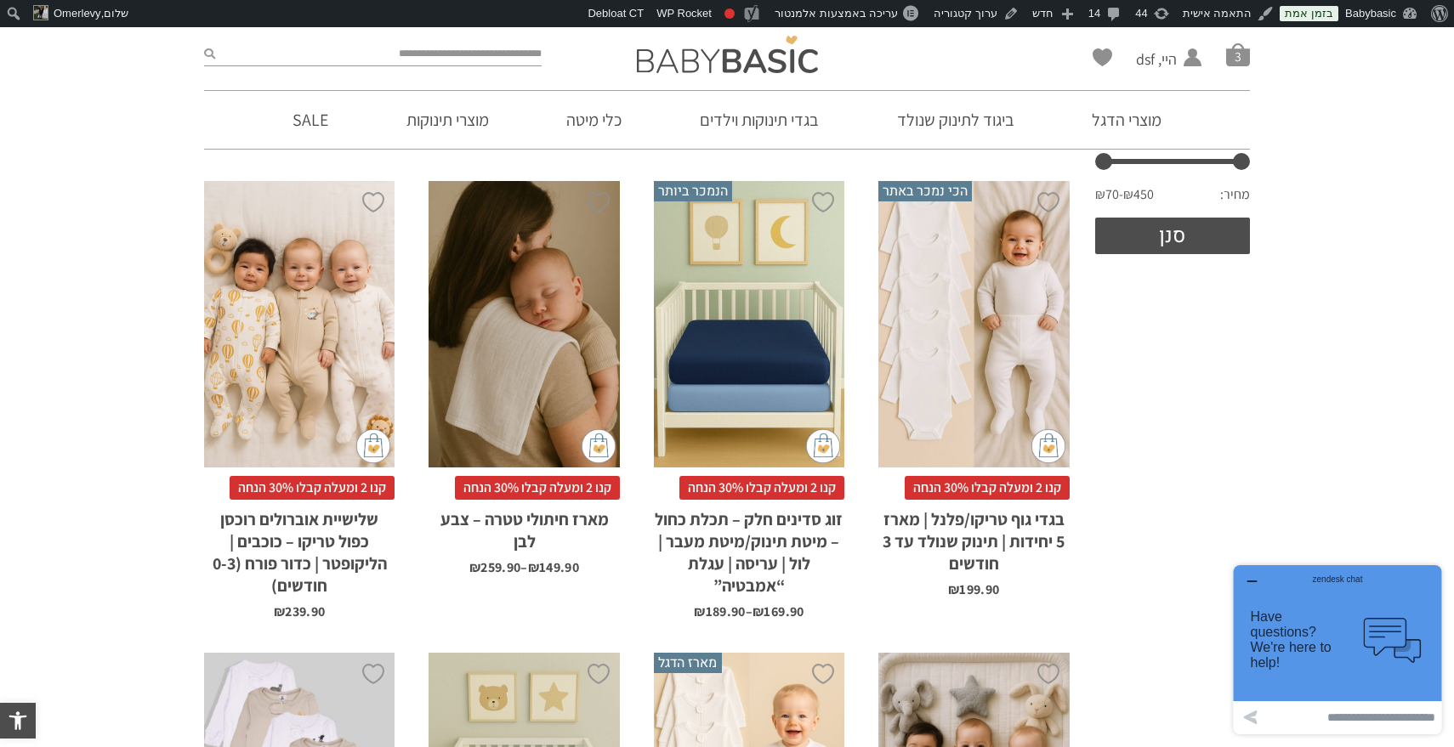
scroll to position [665, 0]
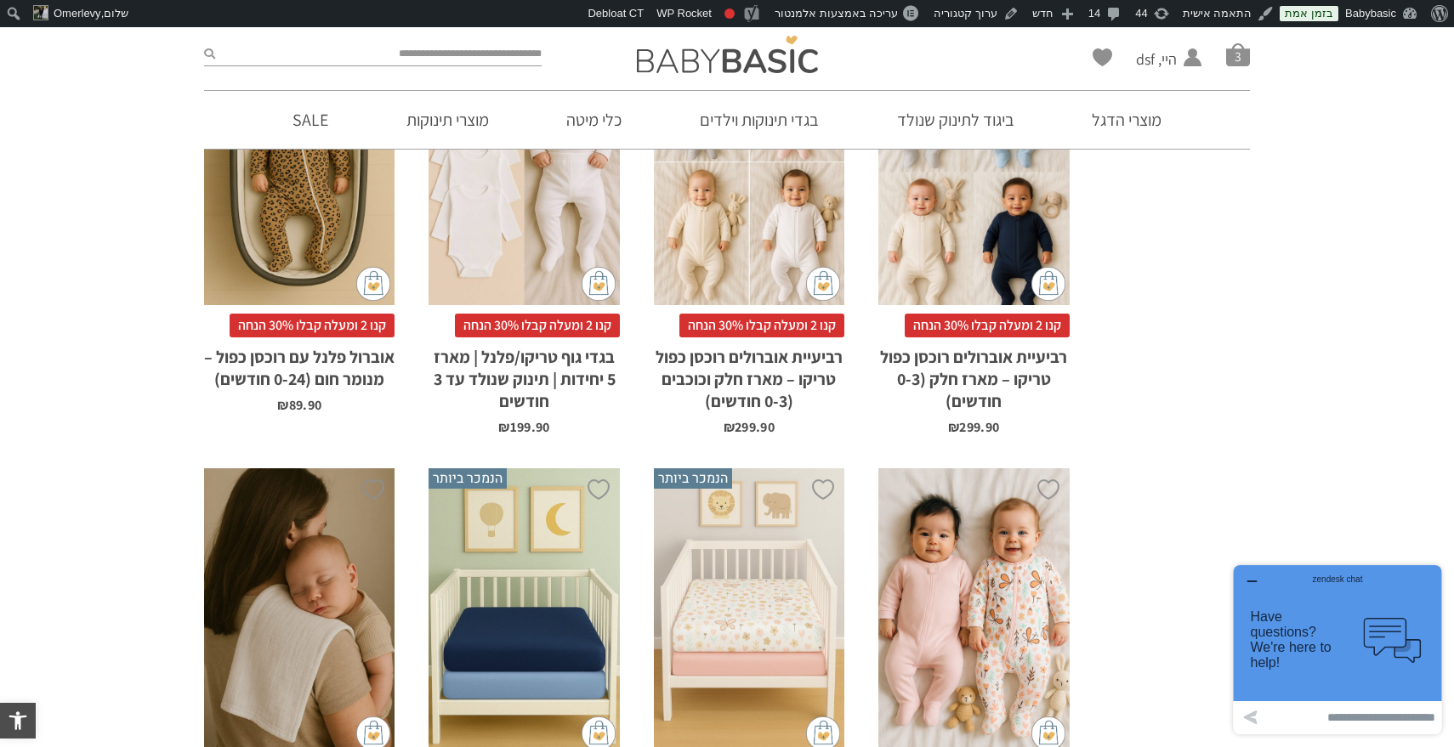
scroll to position [913, 0]
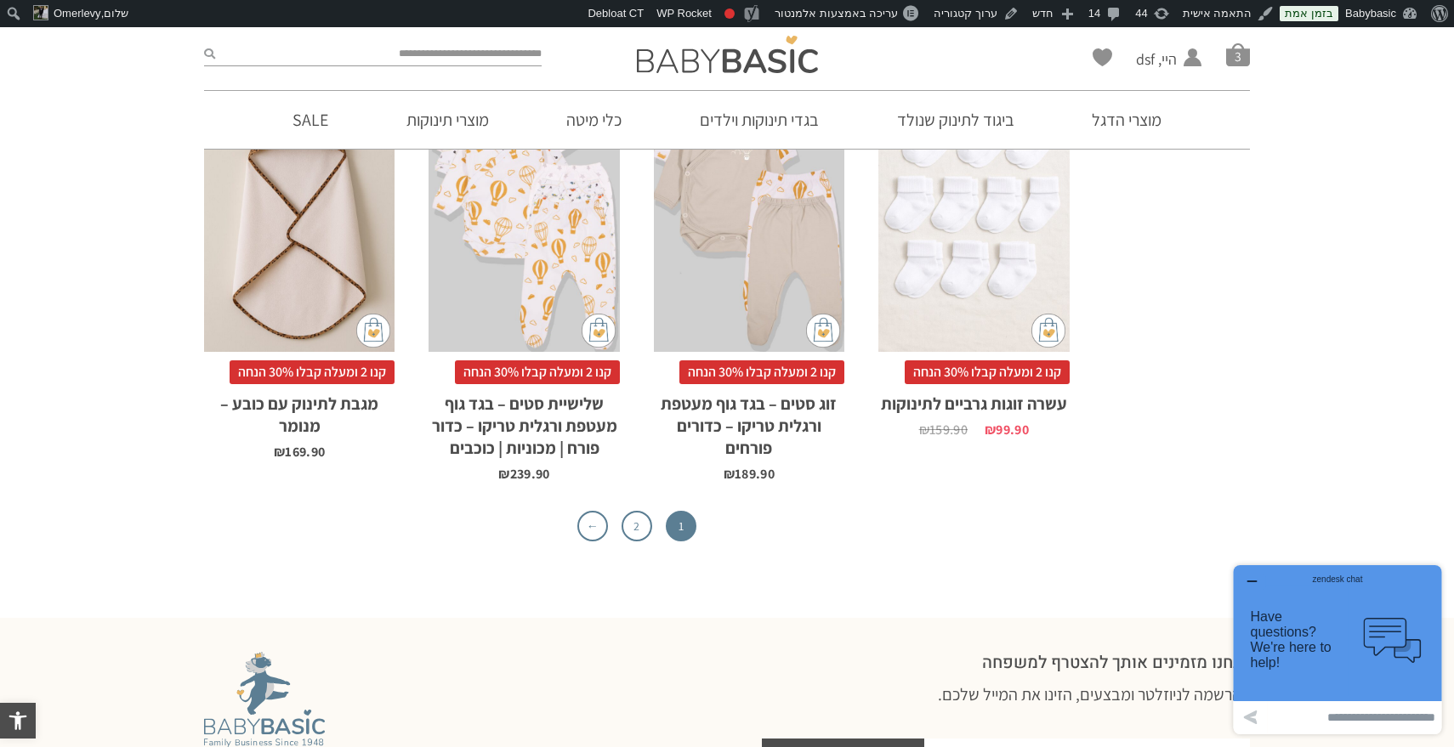
scroll to position [5428, 0]
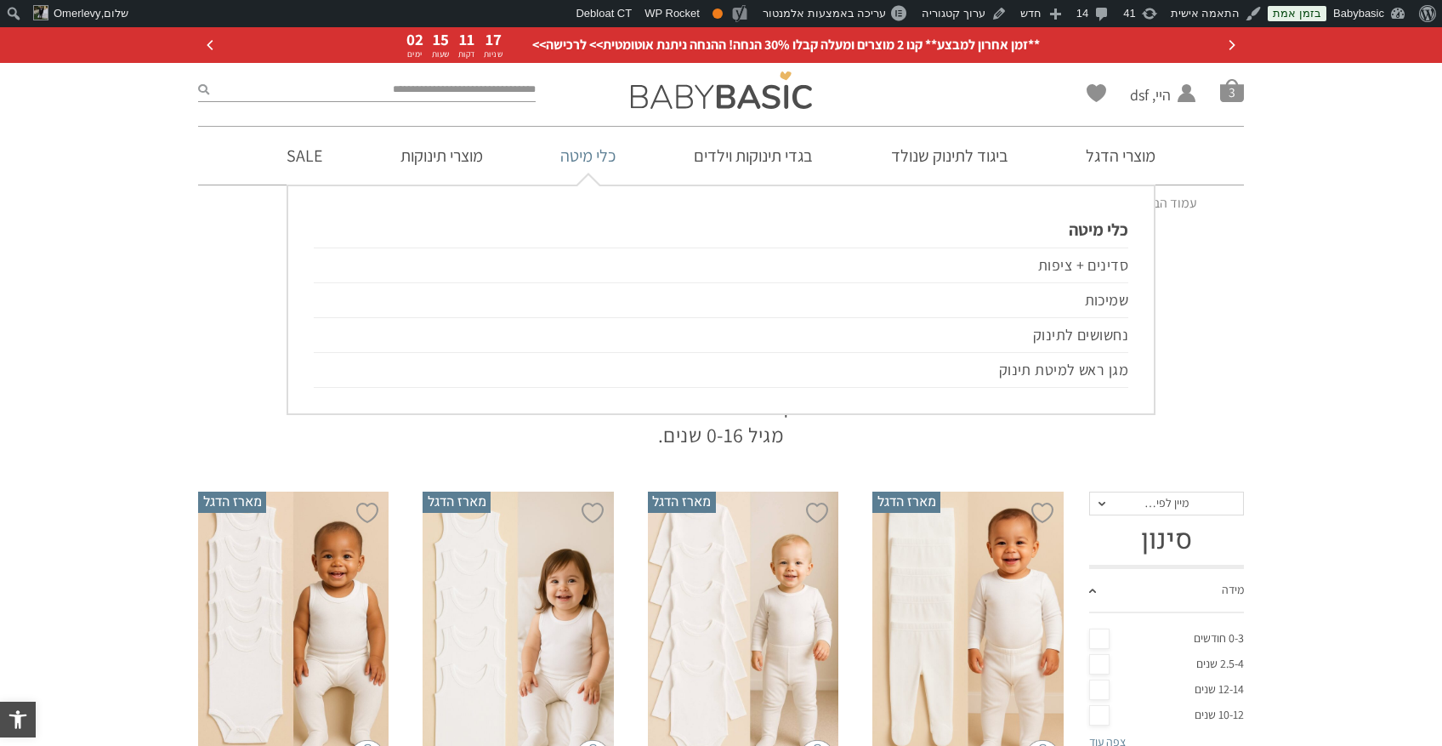
click at [582, 165] on link "כלי מיטה" at bounding box center [588, 156] width 106 height 58
